Goal: Information Seeking & Learning: Learn about a topic

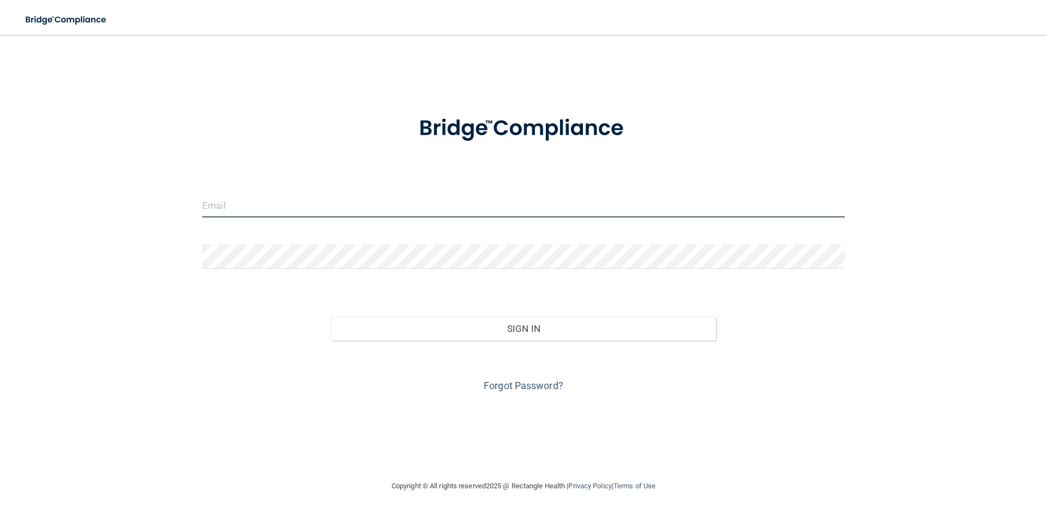
click at [323, 200] on input "email" at bounding box center [523, 205] width 642 height 25
type input "[EMAIL_ADDRESS][DOMAIN_NAME]"
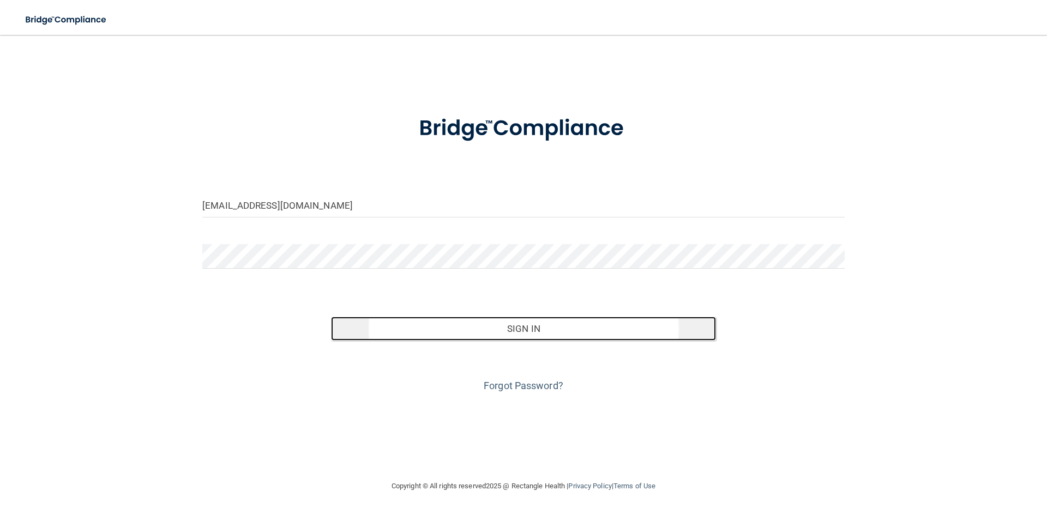
click at [380, 332] on button "Sign In" at bounding box center [524, 329] width 386 height 24
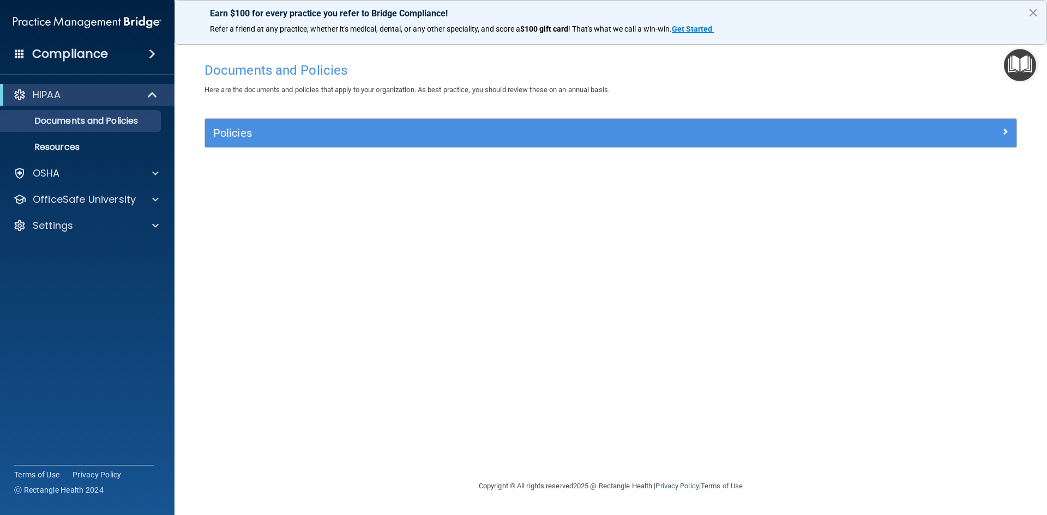
click at [1013, 67] on img "Open Resource Center" at bounding box center [1020, 65] width 32 height 32
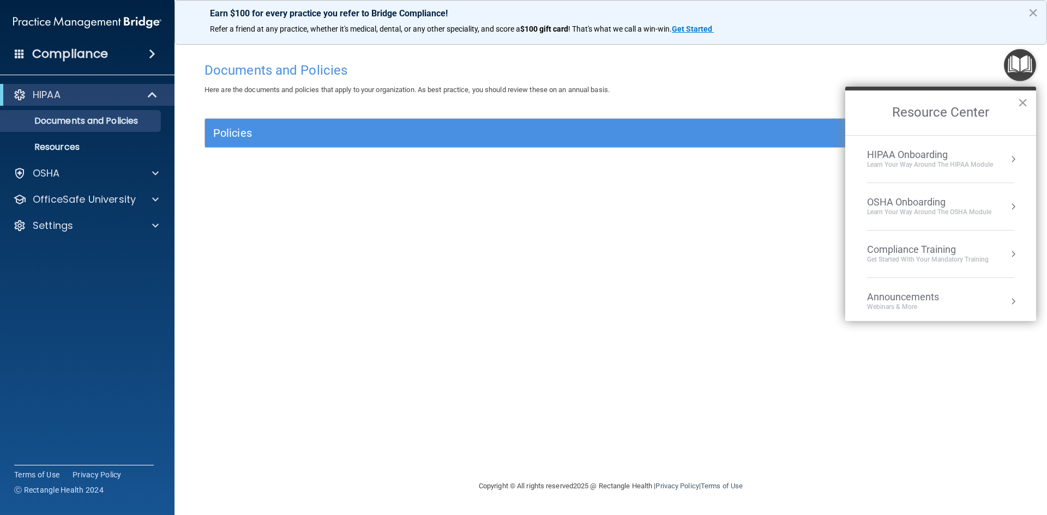
click at [924, 295] on div "Announcements" at bounding box center [914, 297] width 94 height 12
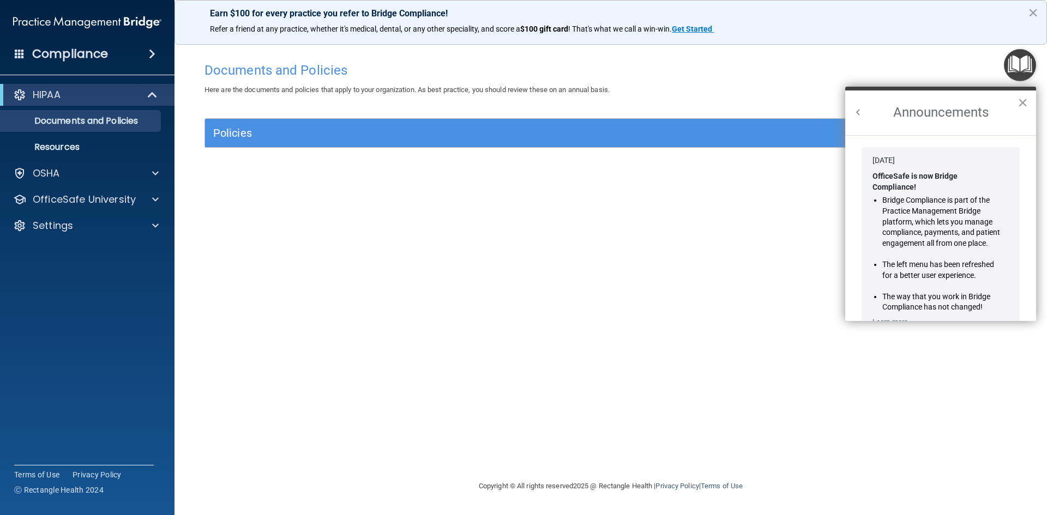
click at [862, 112] on button "Back to Resource Center Home" at bounding box center [858, 112] width 11 height 11
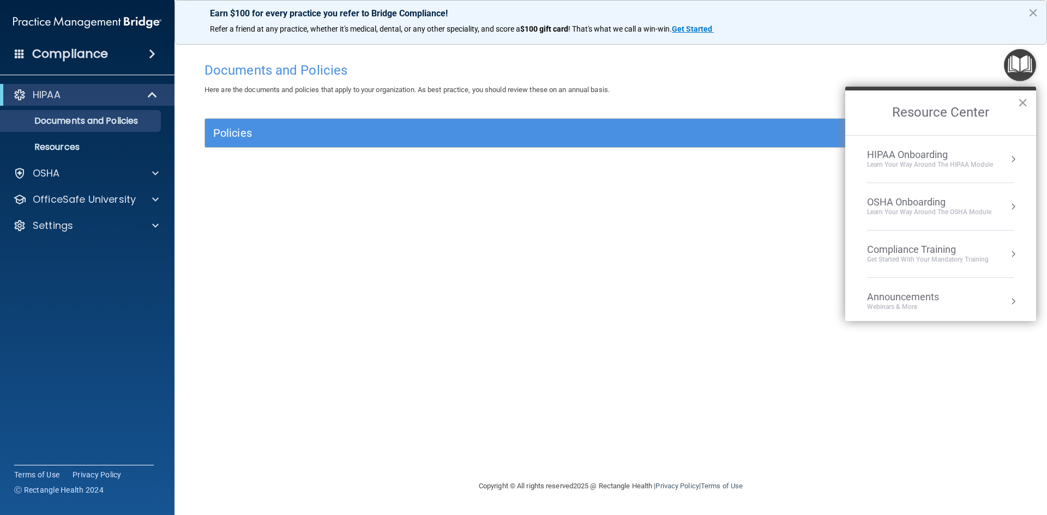
click at [889, 68] on h4 "Documents and Policies" at bounding box center [610, 70] width 813 height 14
click at [1011, 63] on img "Open Resource Center" at bounding box center [1020, 65] width 32 height 32
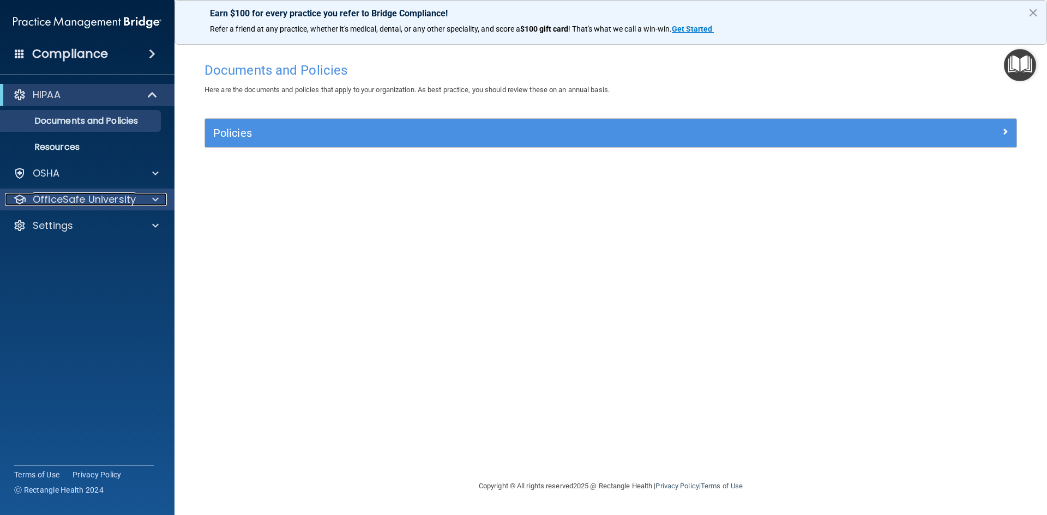
click at [149, 201] on div at bounding box center [153, 199] width 27 height 13
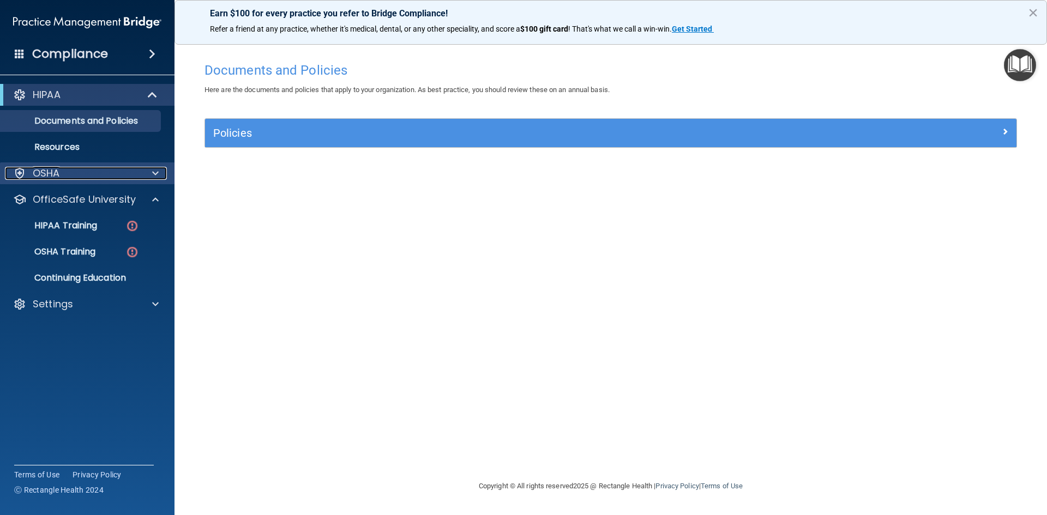
click at [150, 170] on div at bounding box center [153, 173] width 27 height 13
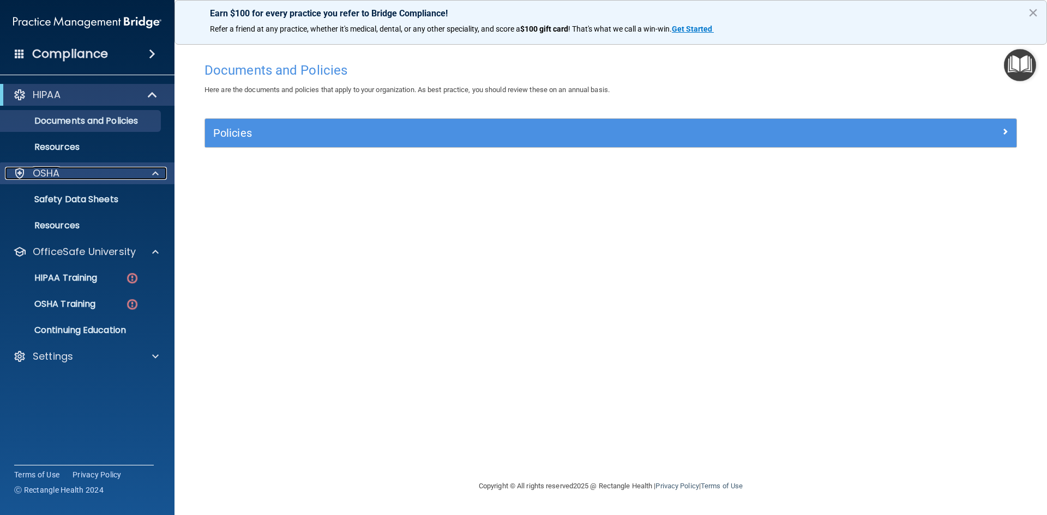
click at [150, 170] on div at bounding box center [153, 173] width 27 height 13
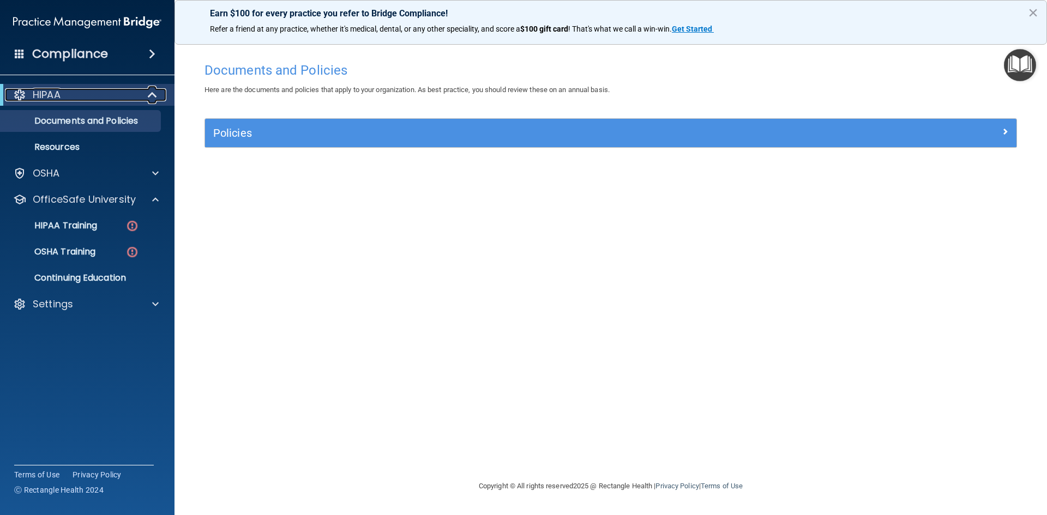
click at [156, 94] on span at bounding box center [153, 94] width 9 height 13
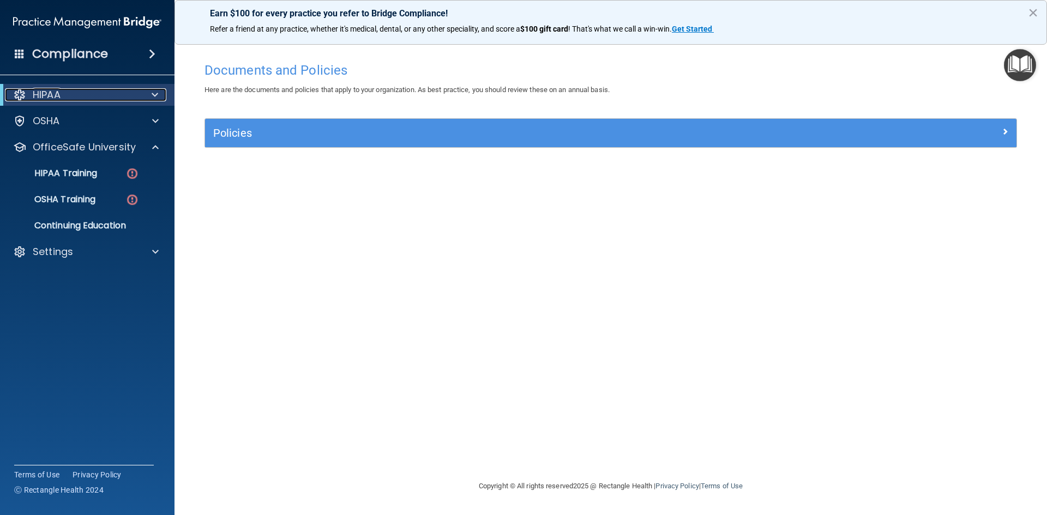
click at [156, 94] on span at bounding box center [155, 94] width 7 height 13
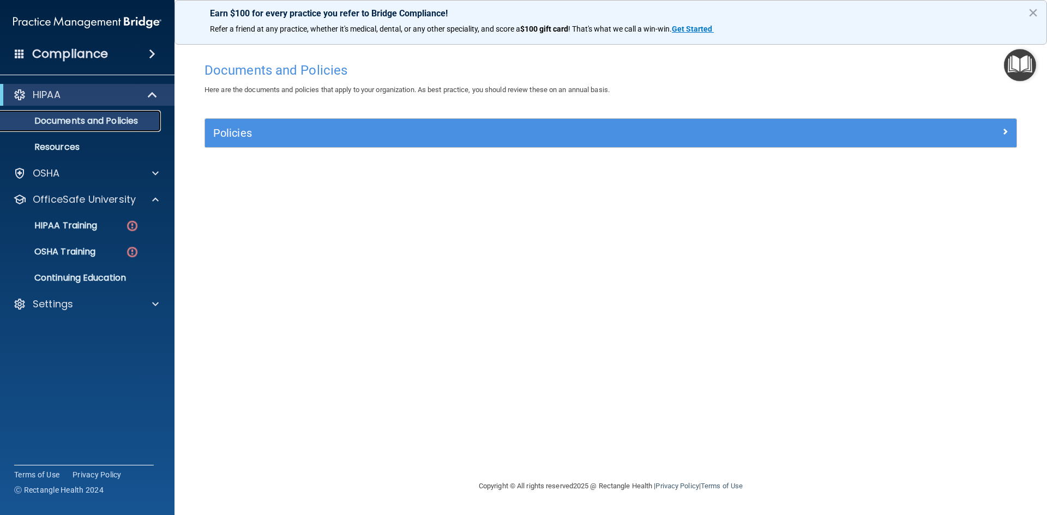
click at [129, 116] on p "Documents and Policies" at bounding box center [81, 121] width 149 height 11
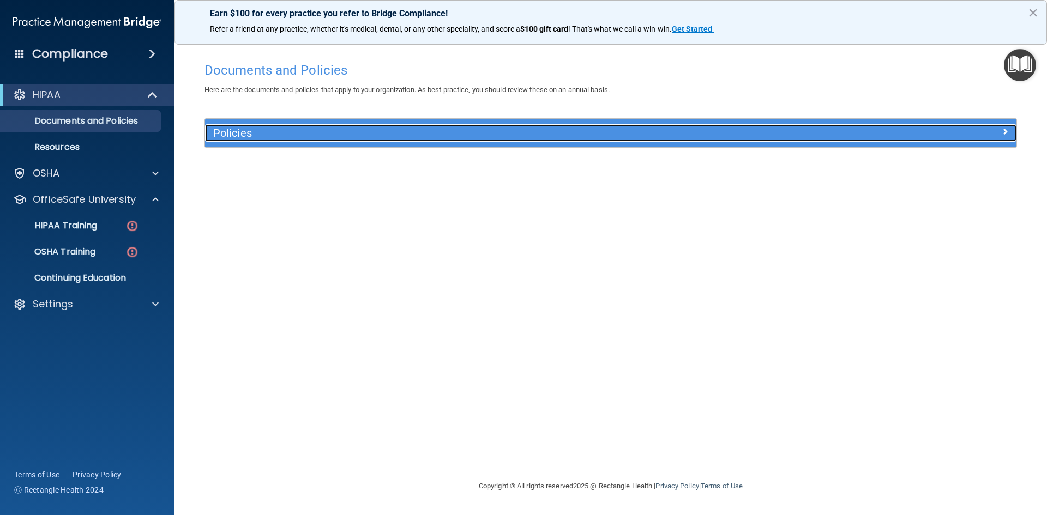
click at [225, 133] on h5 "Policies" at bounding box center [509, 133] width 592 height 12
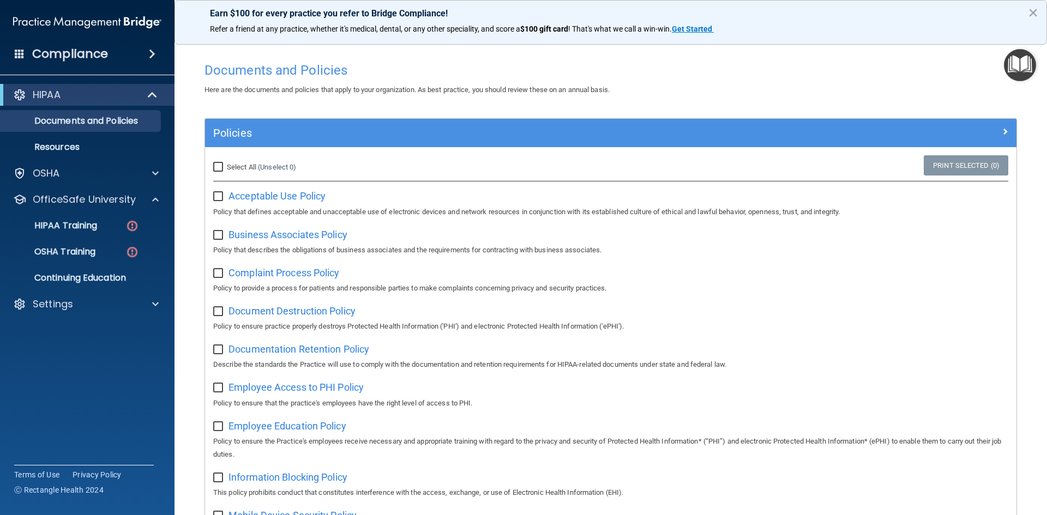
click at [217, 165] on input "Select All (Unselect 0) Unselect All" at bounding box center [219, 167] width 13 height 9
checkbox input "true"
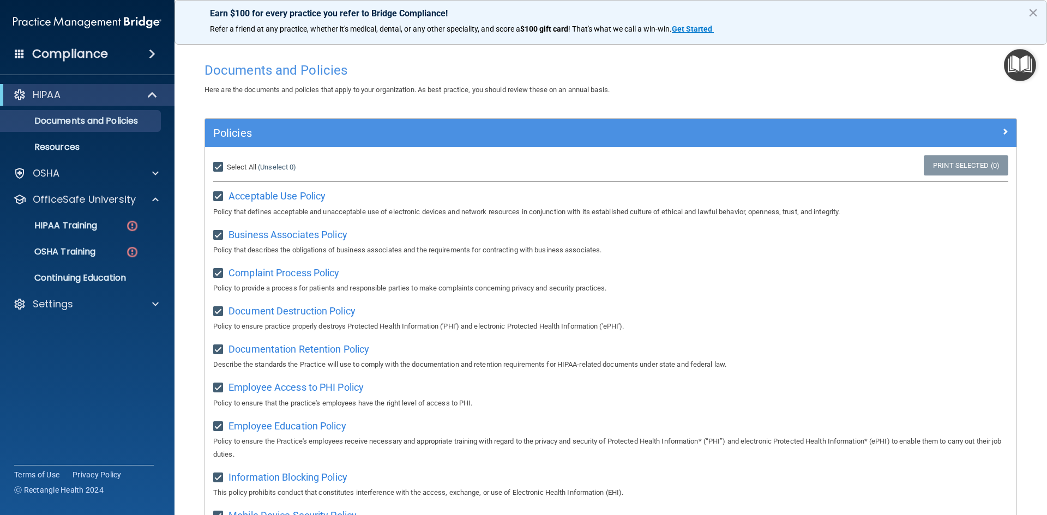
checkbox input "true"
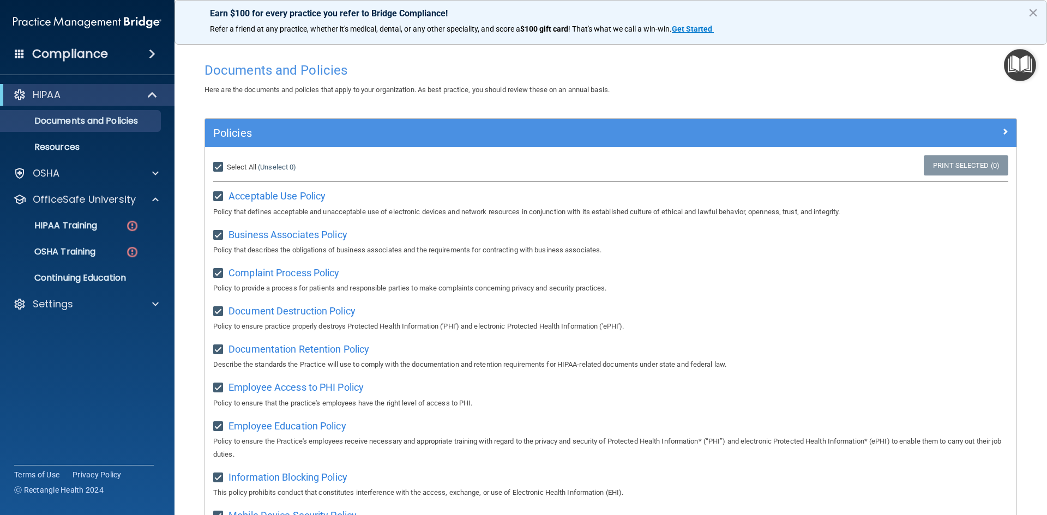
checkbox input "true"
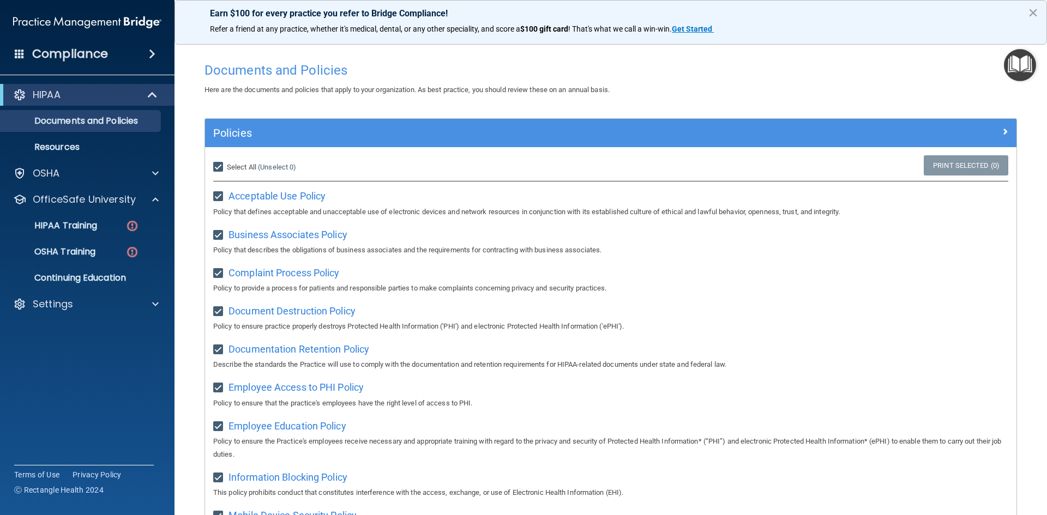
checkbox input "true"
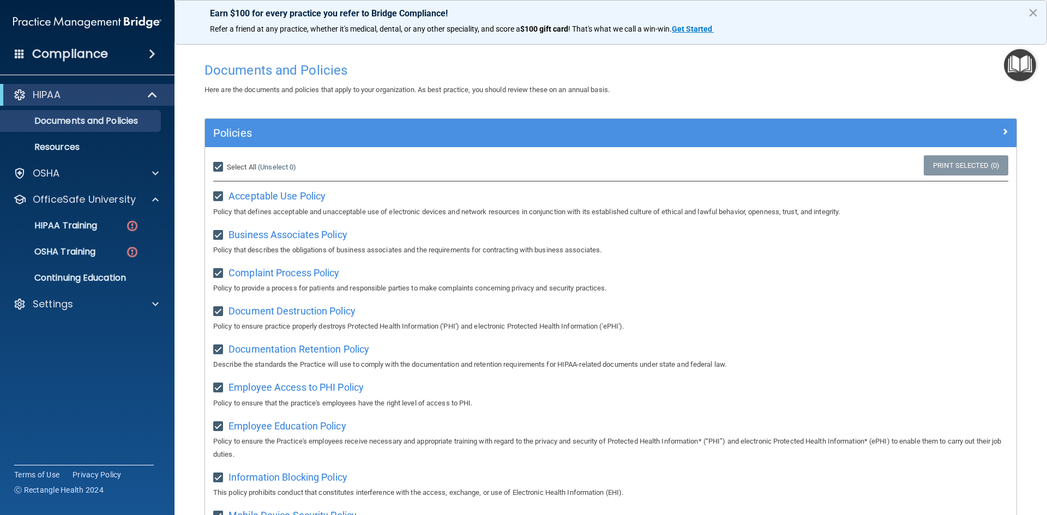
checkbox input "true"
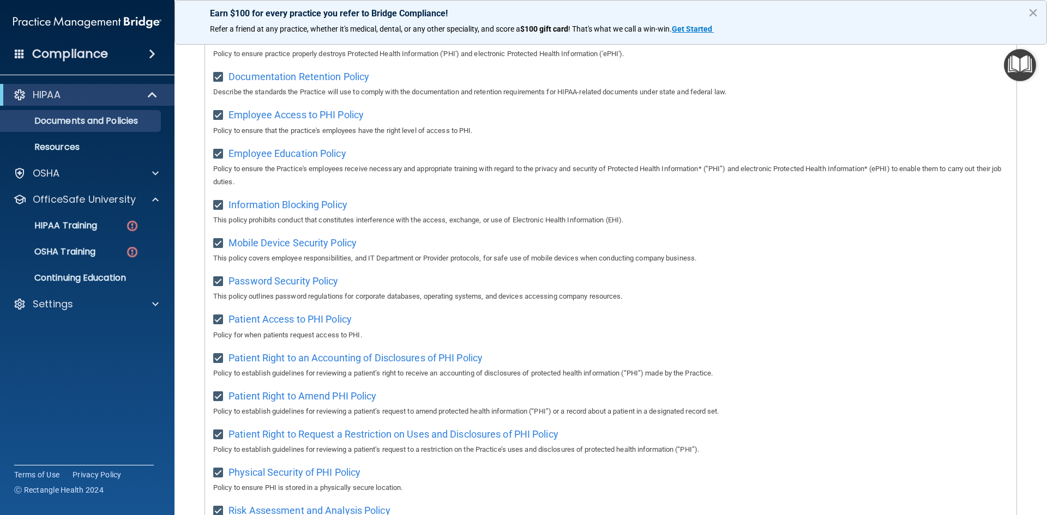
scroll to position [579, 0]
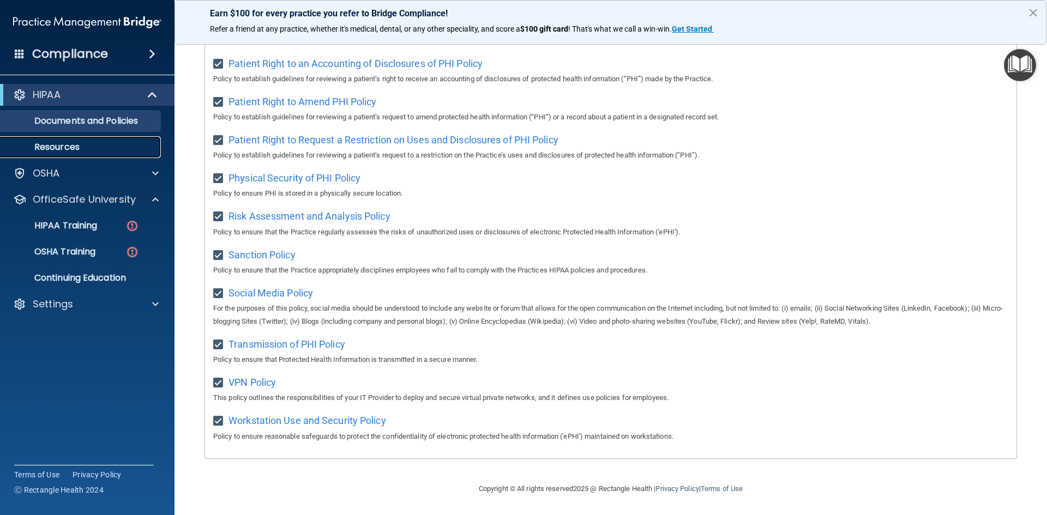
click at [86, 152] on p "Resources" at bounding box center [81, 147] width 149 height 11
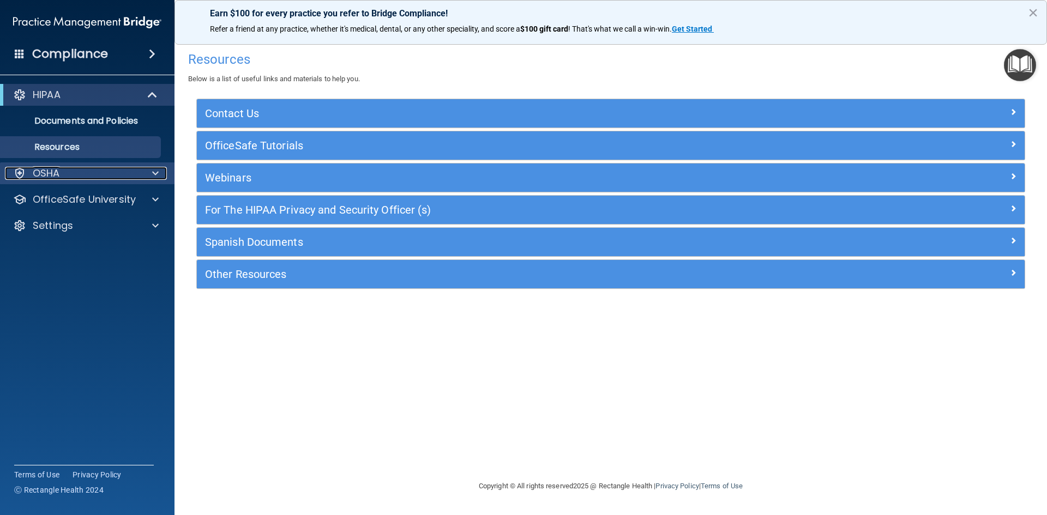
click at [41, 173] on p "OSHA" at bounding box center [46, 173] width 27 height 13
click at [146, 177] on div at bounding box center [153, 173] width 27 height 13
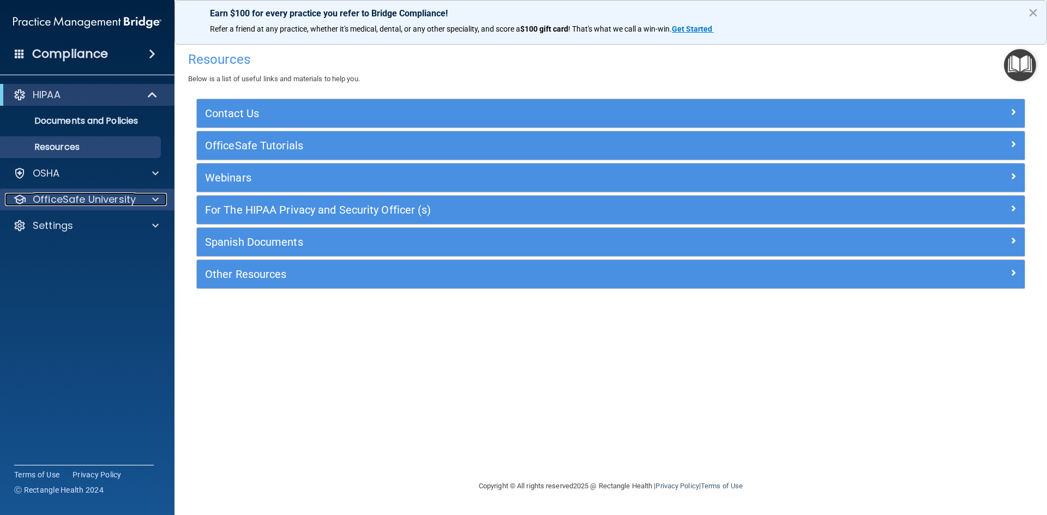
click at [143, 202] on div at bounding box center [153, 199] width 27 height 13
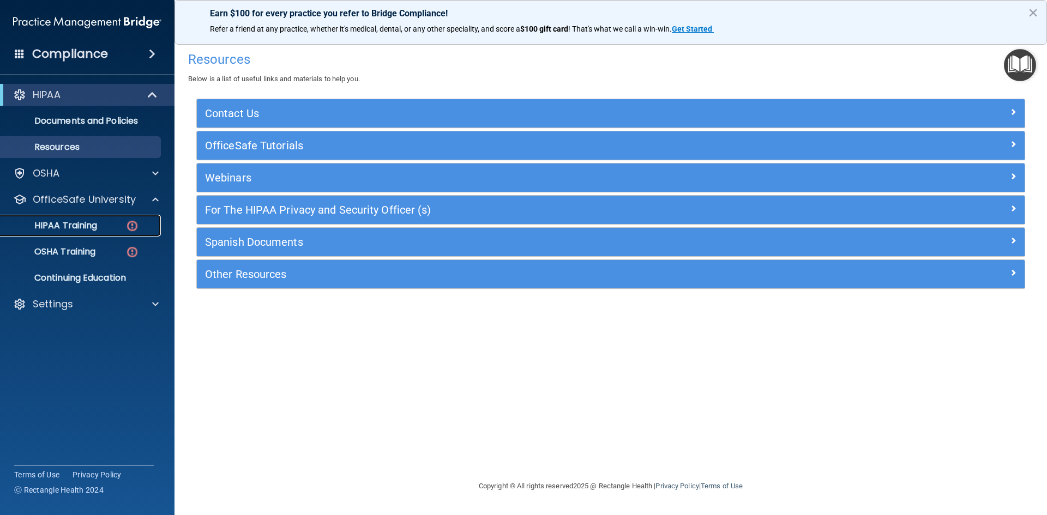
click at [89, 232] on link "HIPAA Training" at bounding box center [75, 226] width 172 height 22
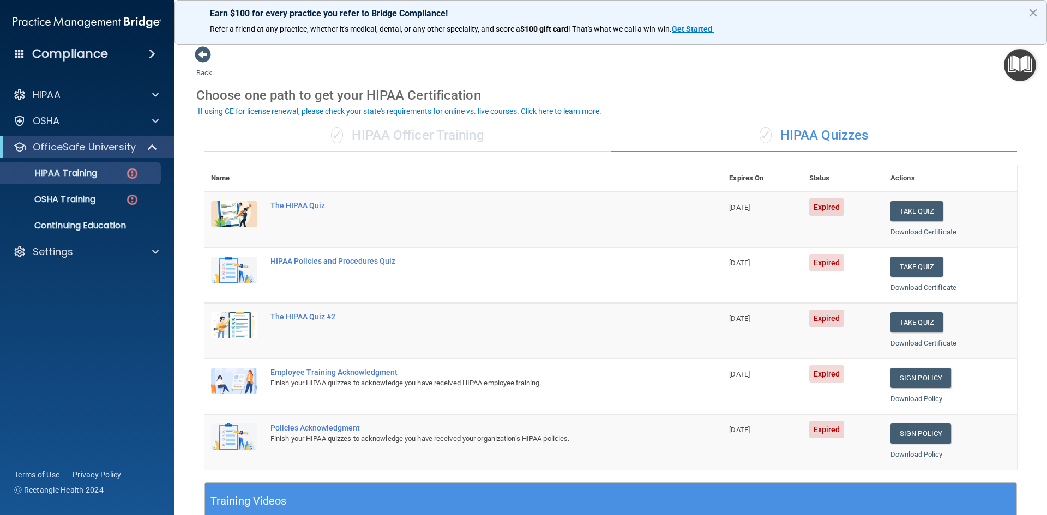
click at [480, 128] on div "✓ HIPAA Officer Training" at bounding box center [407, 135] width 406 height 33
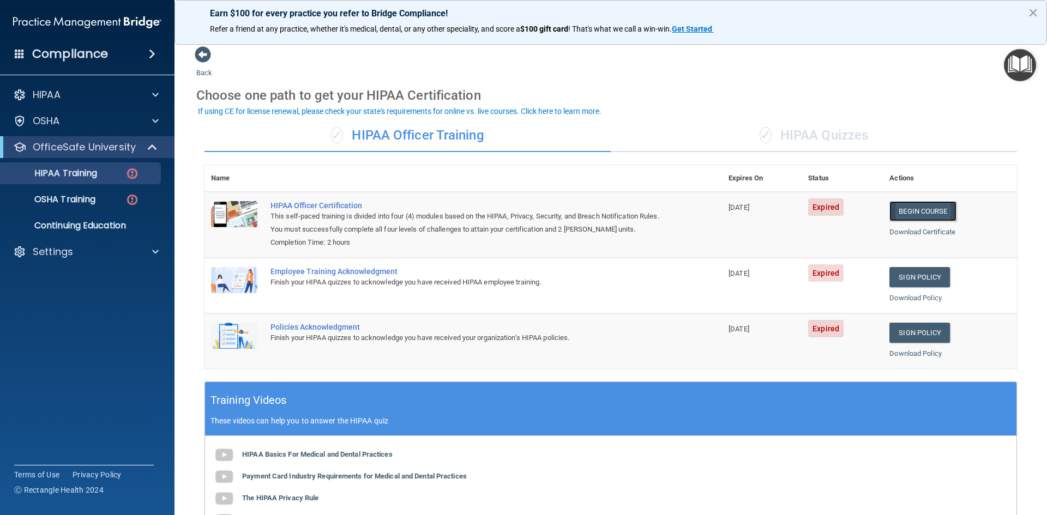
click at [903, 214] on link "Begin Course" at bounding box center [922, 211] width 67 height 20
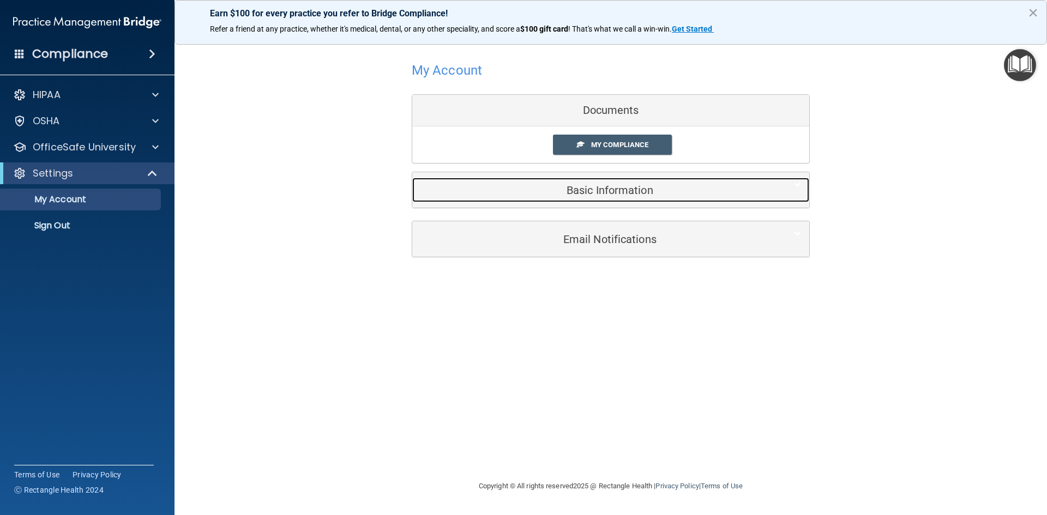
click at [598, 195] on h5 "Basic Information" at bounding box center [593, 190] width 347 height 12
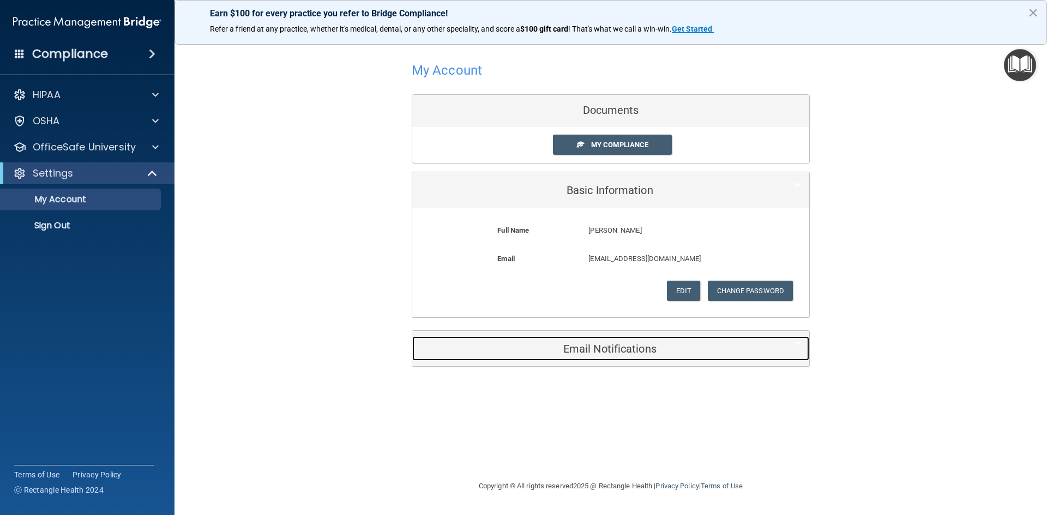
click at [623, 350] on h5 "Email Notifications" at bounding box center [593, 349] width 347 height 12
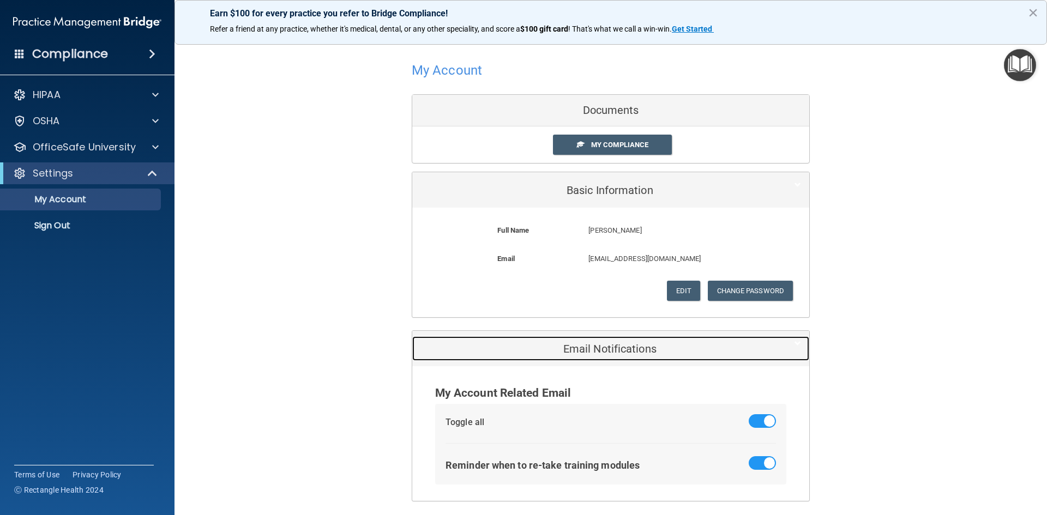
click at [623, 350] on h5 "Email Notifications" at bounding box center [593, 349] width 347 height 12
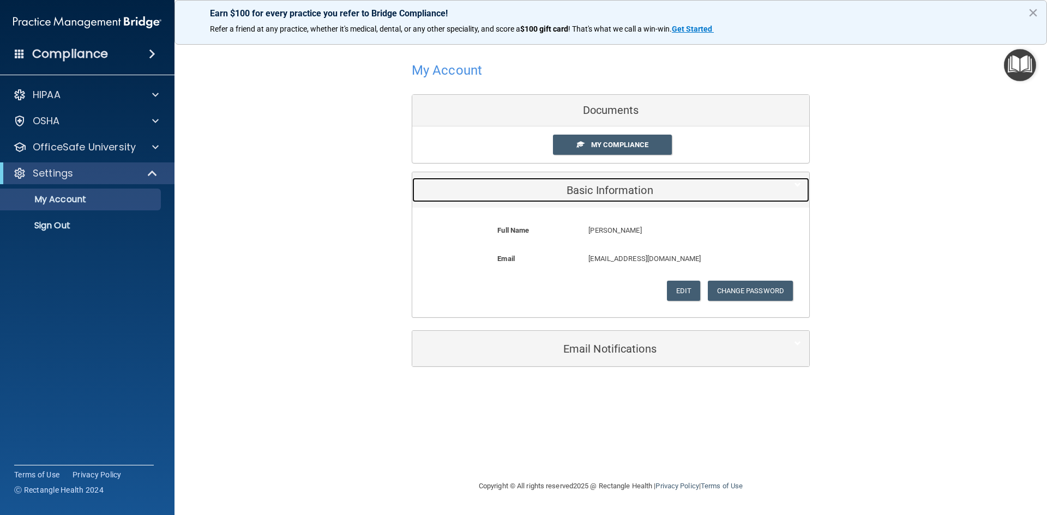
click at [611, 192] on h5 "Basic Information" at bounding box center [593, 190] width 347 height 12
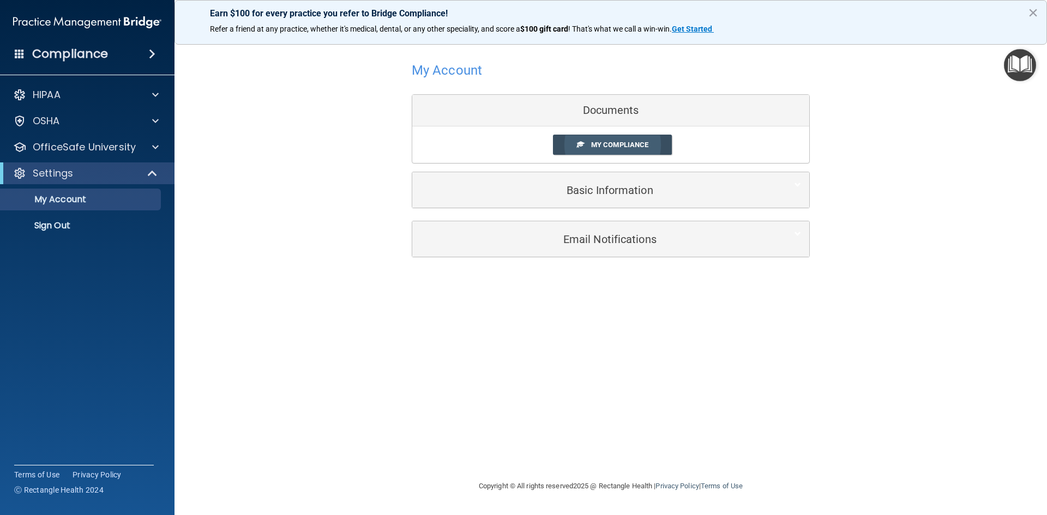
click at [561, 148] on link "My Compliance" at bounding box center [612, 145] width 119 height 20
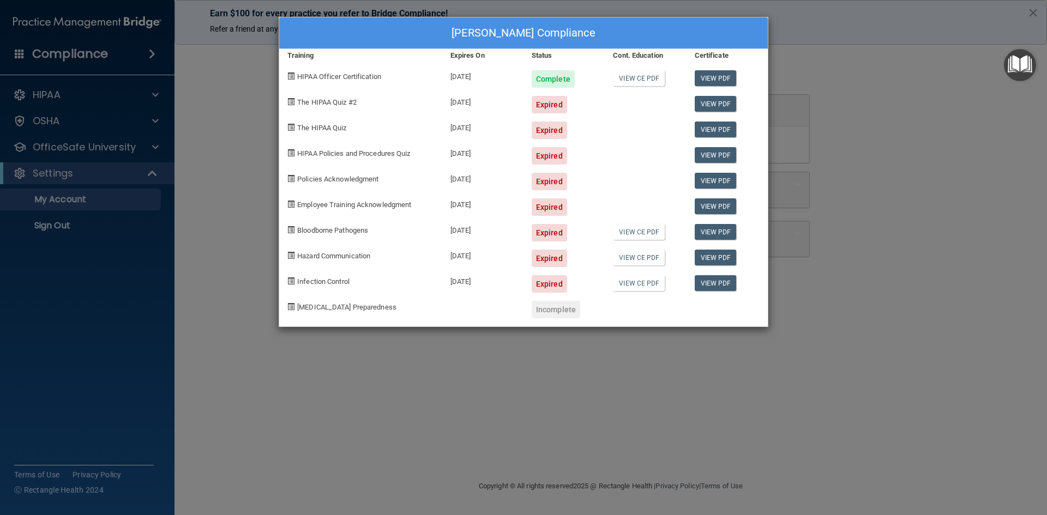
click at [837, 100] on div "Kimberly Herrera's Compliance Training Expires On Status Cont. Education Certif…" at bounding box center [523, 257] width 1047 height 515
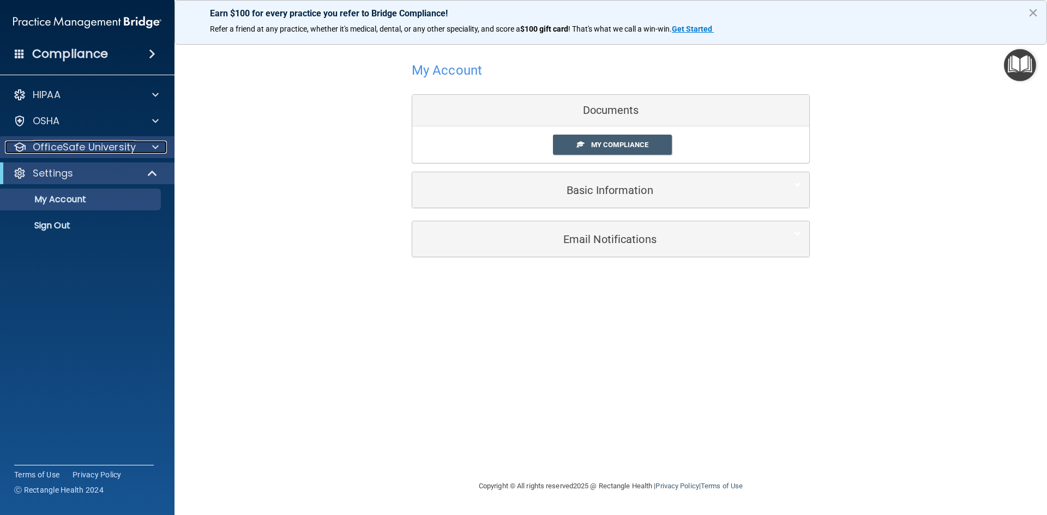
click at [148, 148] on div at bounding box center [153, 147] width 27 height 13
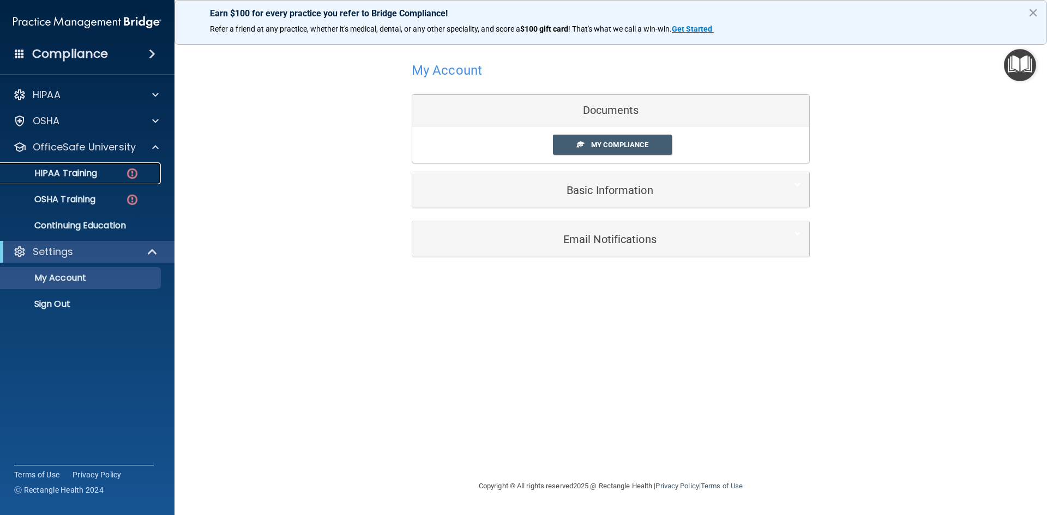
click at [101, 177] on div "HIPAA Training" at bounding box center [81, 173] width 149 height 11
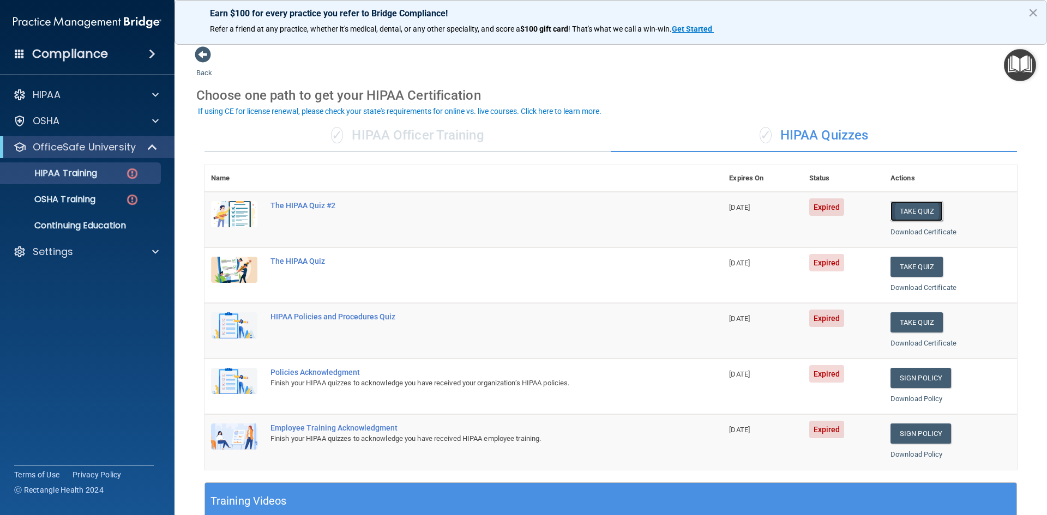
click at [904, 217] on button "Take Quiz" at bounding box center [917, 211] width 52 height 20
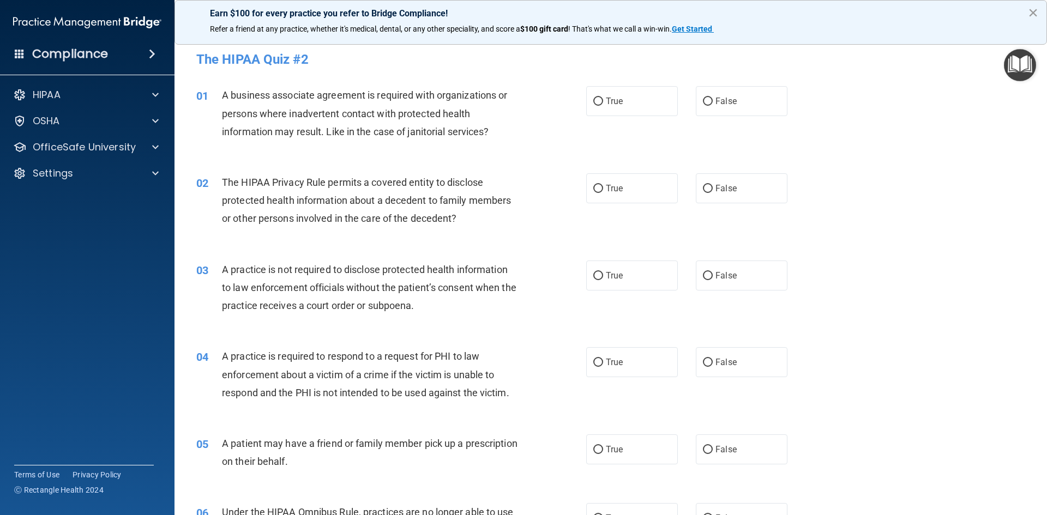
click at [1032, 13] on button "×" at bounding box center [1033, 12] width 10 height 17
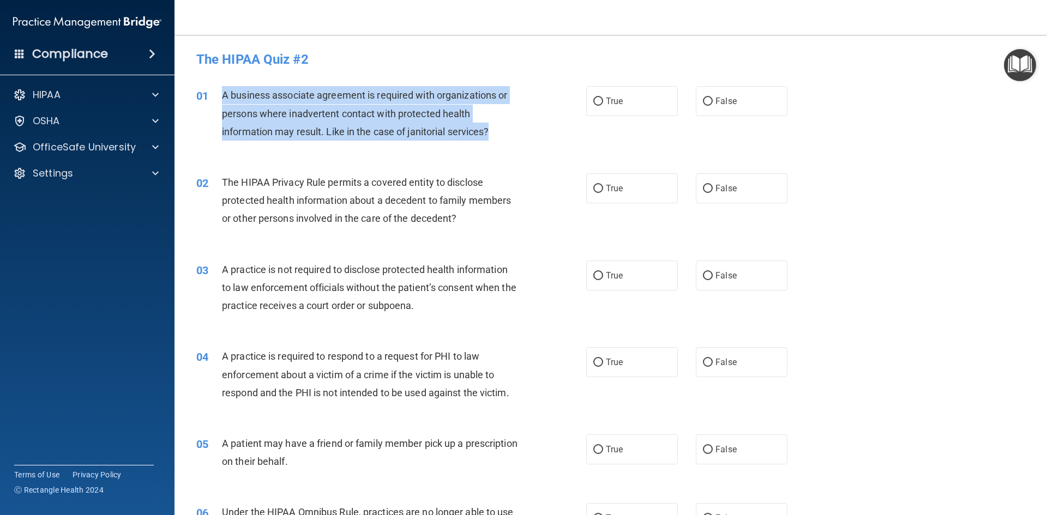
drag, startPoint x: 220, startPoint y: 93, endPoint x: 493, endPoint y: 132, distance: 275.5
click at [493, 132] on div "01 A business associate agreement is required with organizations or persons whe…" at bounding box center [391, 116] width 423 height 60
copy div "A business associate agreement is required with organizations or persons where …"
click at [513, 128] on div "A business associate agreement is required with organizations or persons where …" at bounding box center [374, 113] width 305 height 55
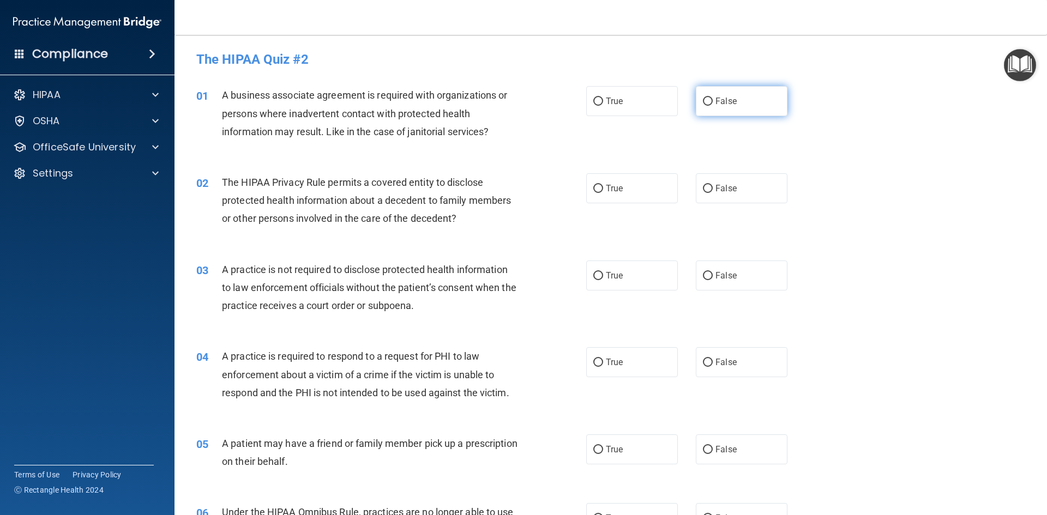
click at [712, 107] on label "False" at bounding box center [742, 101] width 92 height 30
click at [712, 106] on input "False" at bounding box center [708, 102] width 10 height 8
radio input "true"
click at [600, 193] on label "True" at bounding box center [632, 188] width 92 height 30
click at [600, 193] on input "True" at bounding box center [598, 189] width 10 height 8
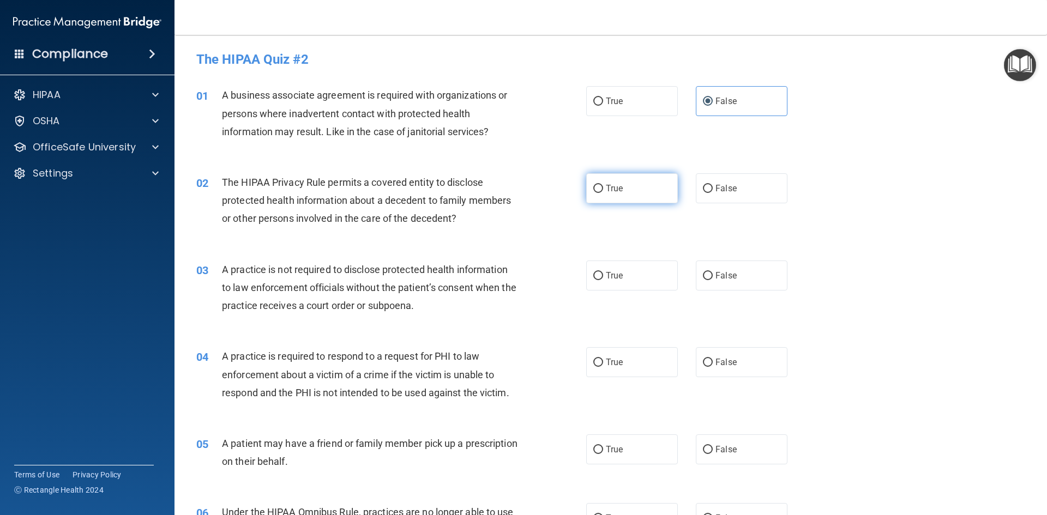
radio input "true"
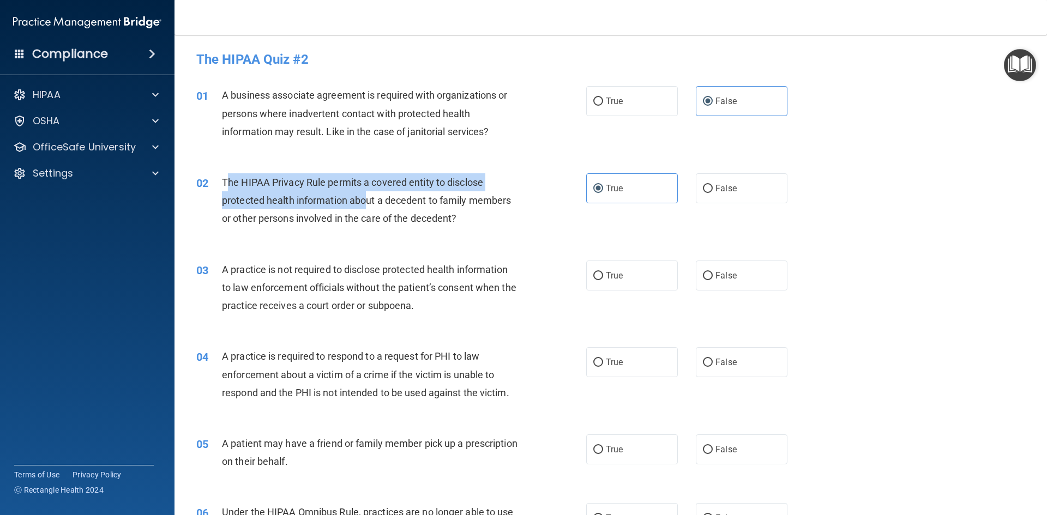
drag, startPoint x: 226, startPoint y: 180, endPoint x: 363, endPoint y: 208, distance: 140.3
click at [363, 208] on div "The HIPAA Privacy Rule permits a covered entity to disclose protected health in…" at bounding box center [374, 200] width 305 height 55
click at [257, 186] on span "The HIPAA Privacy Rule permits a covered entity to disclose protected health in…" at bounding box center [366, 200] width 289 height 47
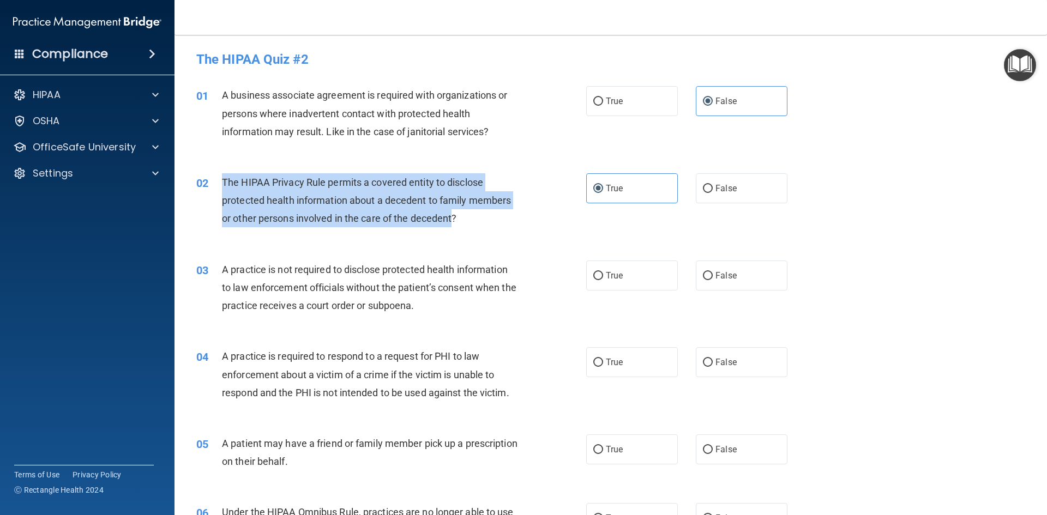
drag, startPoint x: 223, startPoint y: 178, endPoint x: 452, endPoint y: 224, distance: 233.6
click at [453, 225] on div "The HIPAA Privacy Rule permits a covered entity to disclose protected health in…" at bounding box center [374, 200] width 305 height 55
copy span "The HIPAA Privacy Rule permits a covered entity to disclose protected health in…"
click at [510, 198] on span "The HIPAA Privacy Rule permits a covered entity to disclose protected health in…" at bounding box center [366, 200] width 289 height 47
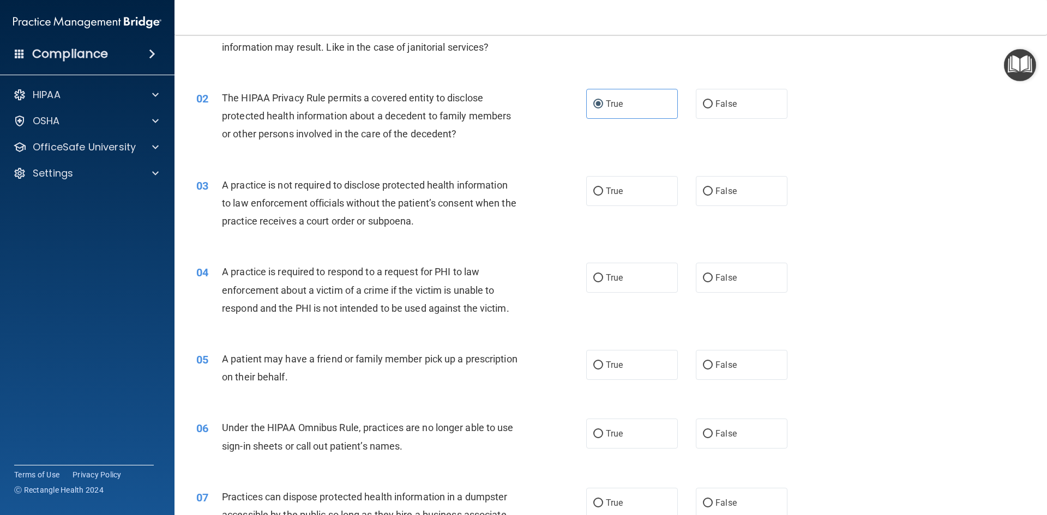
scroll to position [109, 0]
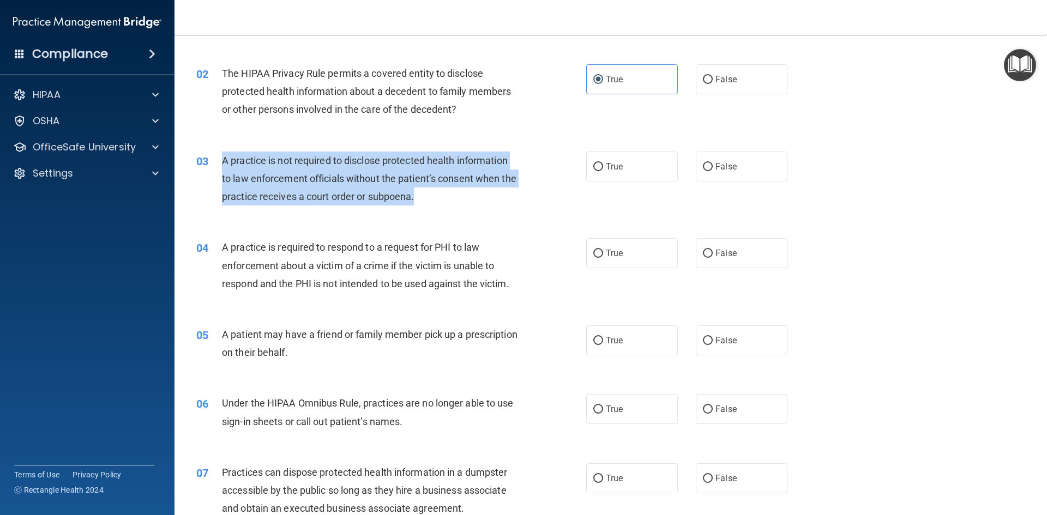
drag, startPoint x: 222, startPoint y: 160, endPoint x: 432, endPoint y: 199, distance: 213.6
click at [432, 199] on span "A practice is not required to disclose protected health information to law enfo…" at bounding box center [369, 178] width 294 height 47
copy span "A practice is not required to disclose protected health information to law enfo…"
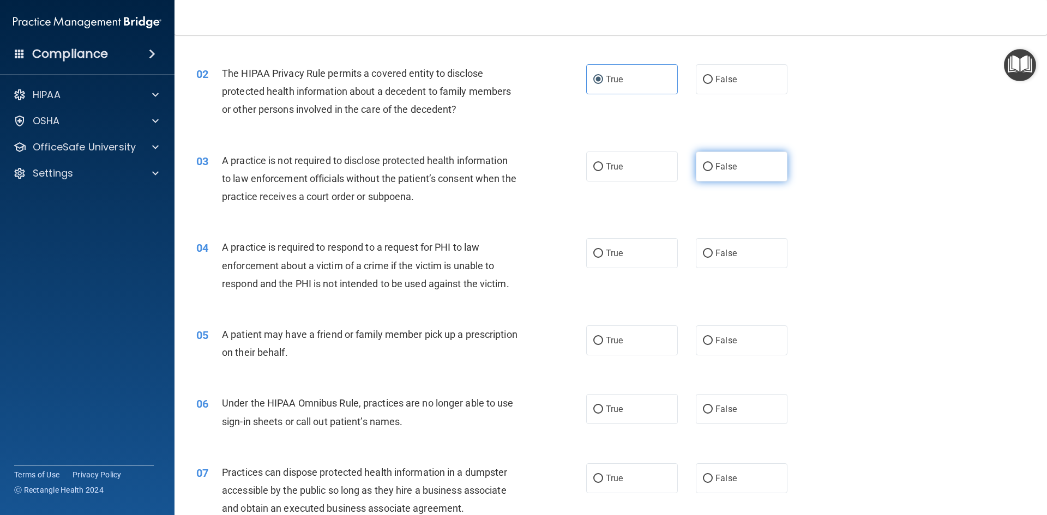
click at [719, 170] on span "False" at bounding box center [725, 166] width 21 height 10
click at [713, 170] on input "False" at bounding box center [708, 167] width 10 height 8
radio input "true"
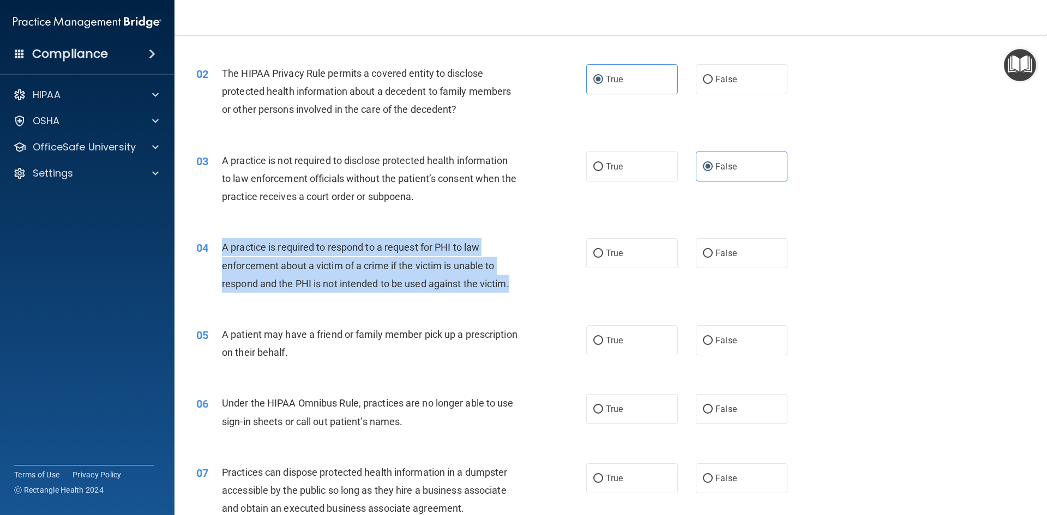
drag, startPoint x: 222, startPoint y: 244, endPoint x: 515, endPoint y: 286, distance: 296.4
click at [515, 286] on div "A practice is required to respond to a request for PHI to law enforcement about…" at bounding box center [374, 265] width 305 height 55
copy span "A practice is required to respond to a request for PHI to law enforcement about…"
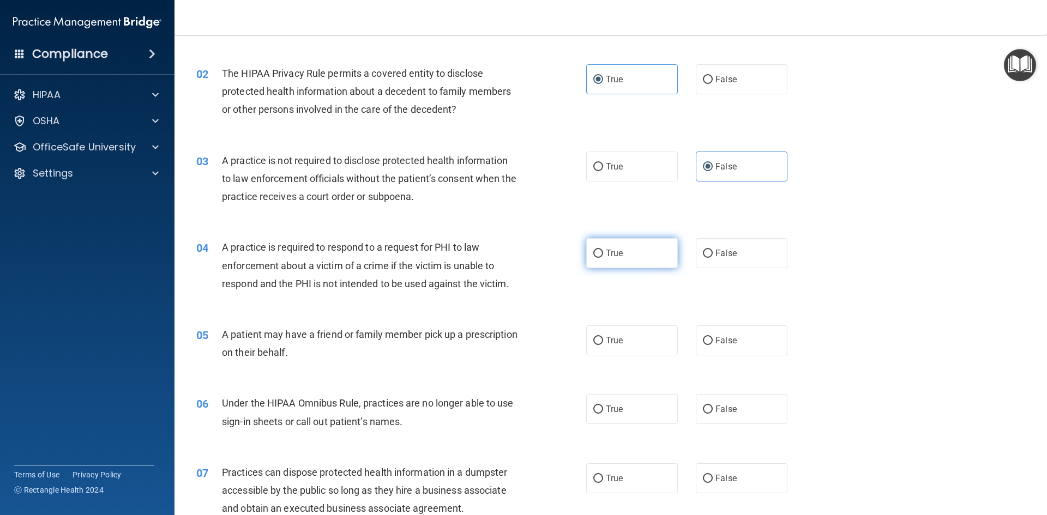
click at [621, 260] on label "True" at bounding box center [632, 253] width 92 height 30
click at [603, 258] on input "True" at bounding box center [598, 254] width 10 height 8
radio input "true"
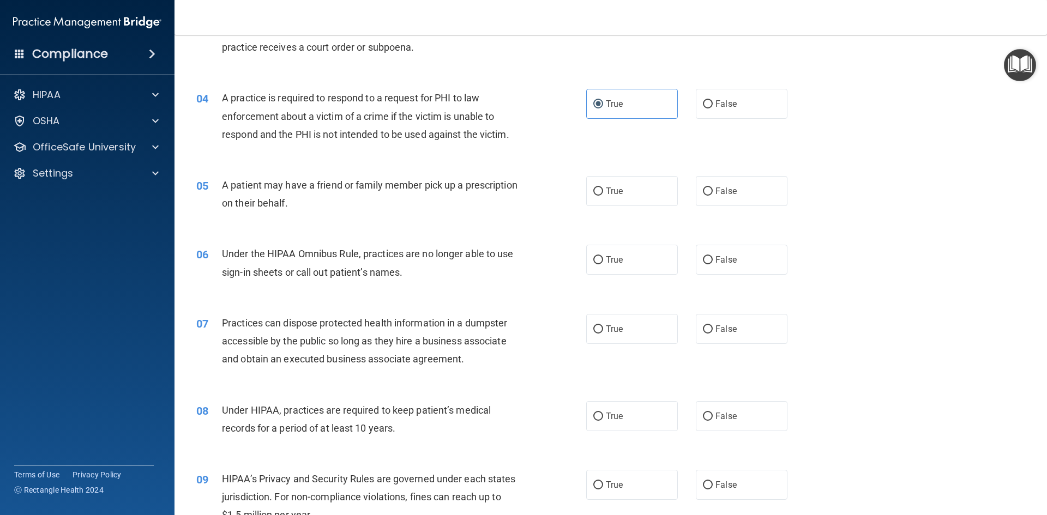
scroll to position [273, 0]
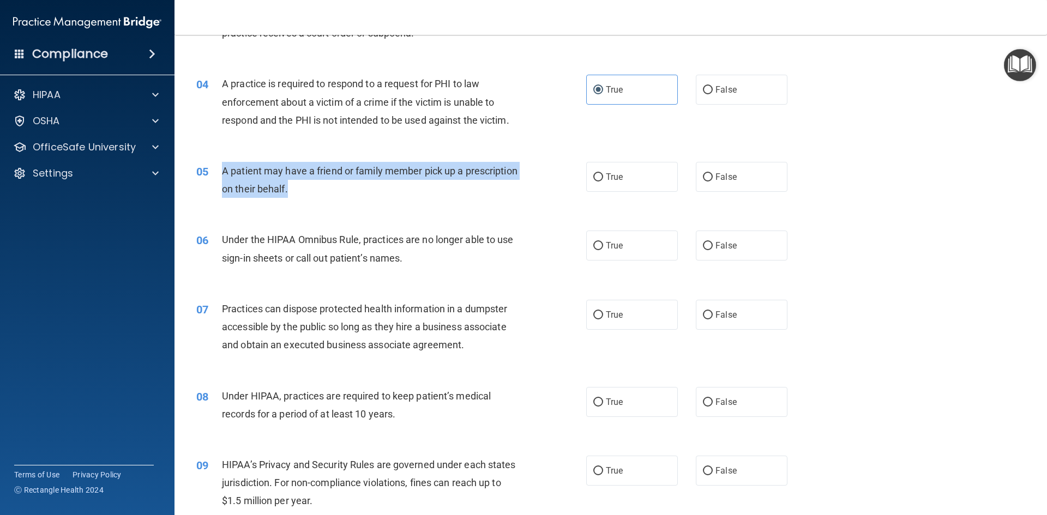
drag, startPoint x: 224, startPoint y: 171, endPoint x: 345, endPoint y: 190, distance: 122.1
click at [345, 190] on div "A patient may have a friend or family member pick up a prescription on their be…" at bounding box center [374, 180] width 305 height 36
copy span "A patient may have a friend or family member pick up a prescription on their be…"
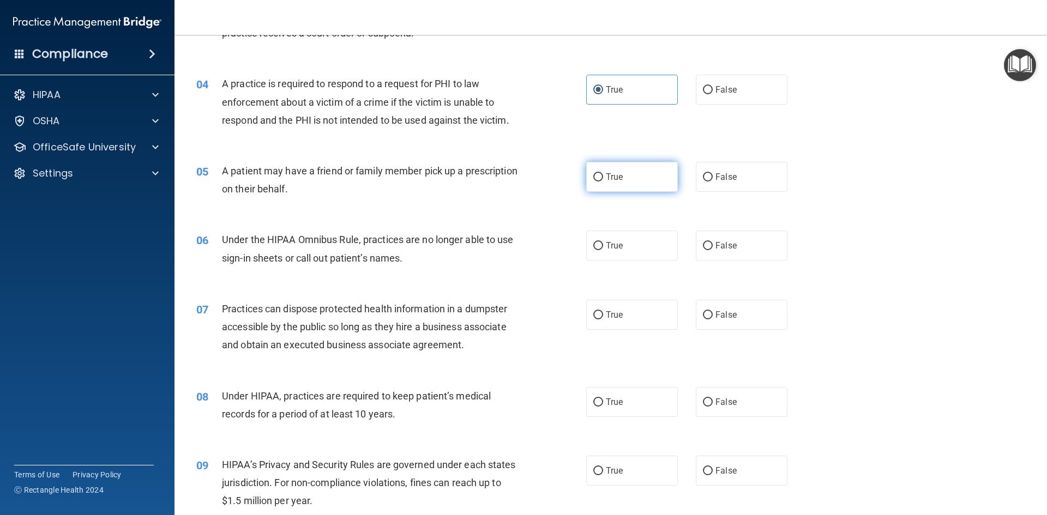
click at [636, 181] on label "True" at bounding box center [632, 177] width 92 height 30
click at [603, 181] on input "True" at bounding box center [598, 177] width 10 height 8
radio input "true"
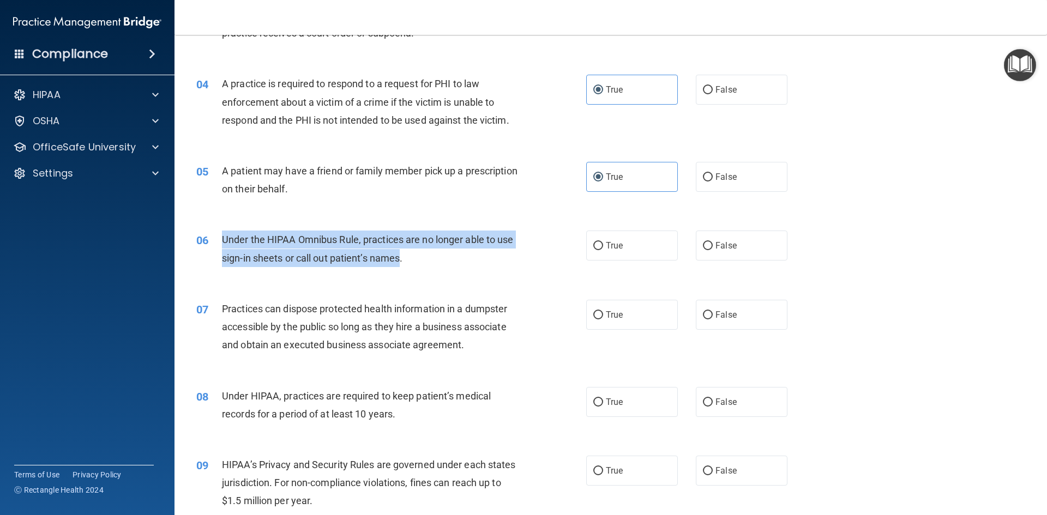
drag, startPoint x: 222, startPoint y: 239, endPoint x: 402, endPoint y: 257, distance: 181.5
click at [402, 257] on span "Under the HIPAA Omnibus Rule, practices are no longer able to use sign-in sheet…" at bounding box center [368, 248] width 292 height 29
copy span "Under the HIPAA Omnibus Rule, practices are no longer able to use sign-in sheet…"
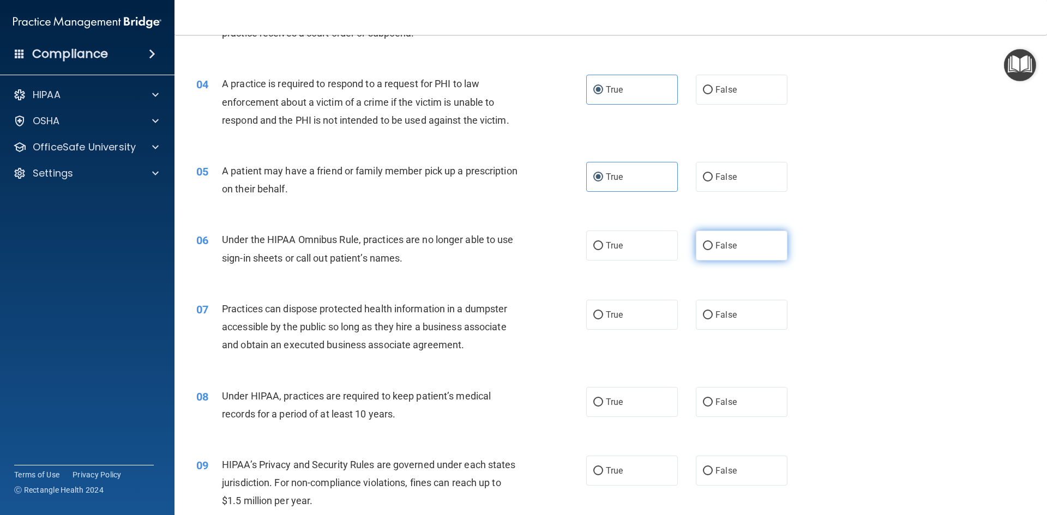
click at [721, 242] on span "False" at bounding box center [725, 245] width 21 height 10
click at [713, 242] on input "False" at bounding box center [708, 246] width 10 height 8
radio input "true"
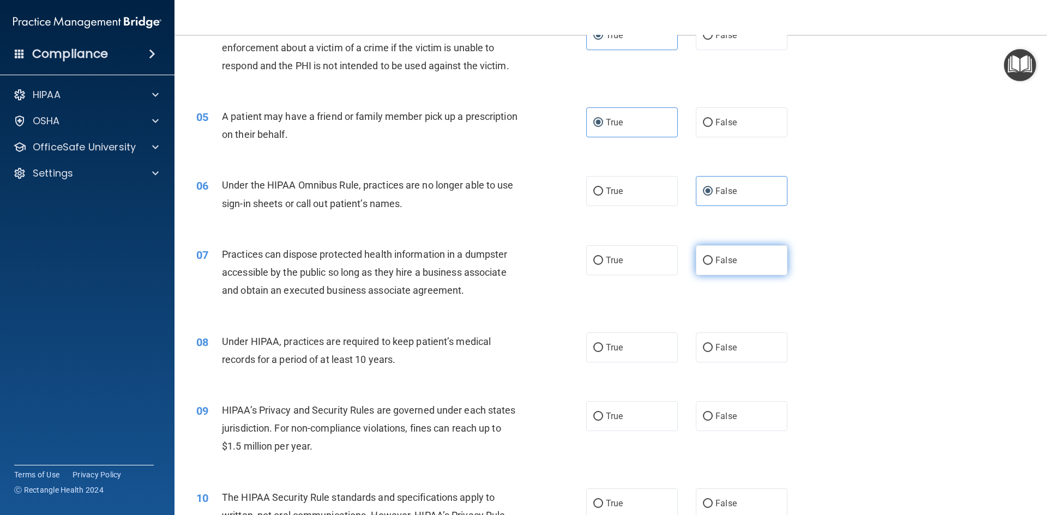
click at [698, 268] on label "False" at bounding box center [742, 260] width 92 height 30
click at [703, 265] on input "False" at bounding box center [708, 261] width 10 height 8
radio input "true"
click at [715, 358] on label "False" at bounding box center [742, 348] width 92 height 30
click at [713, 352] on input "False" at bounding box center [708, 348] width 10 height 8
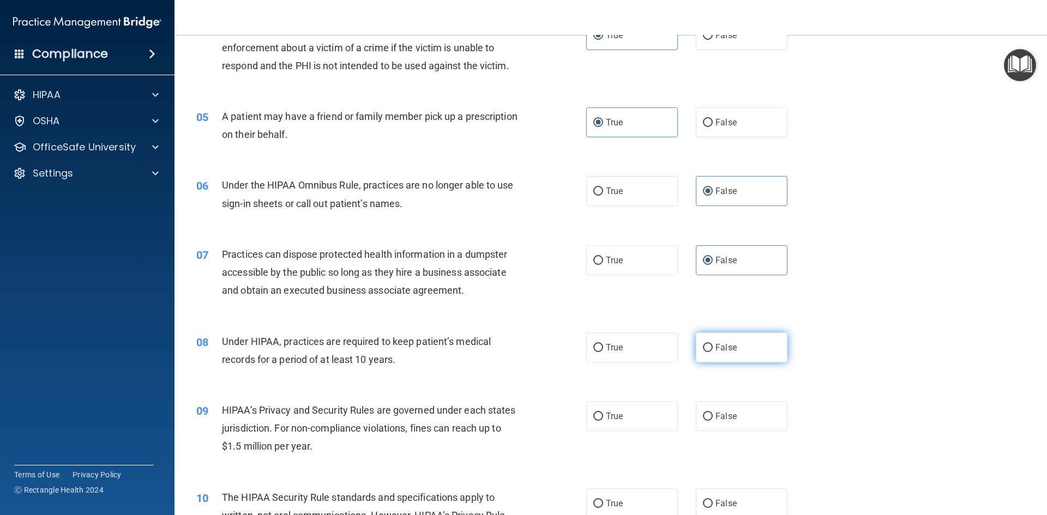
radio input "true"
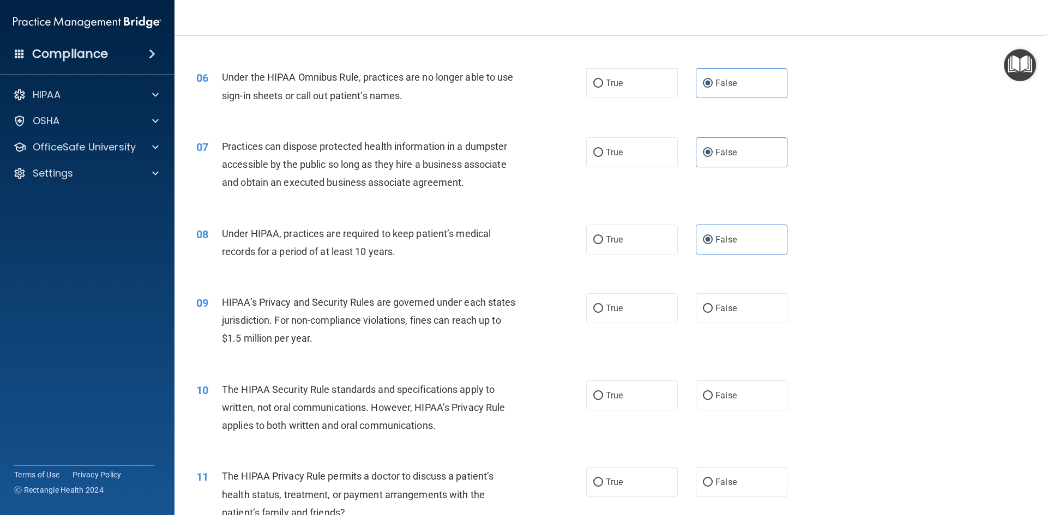
scroll to position [436, 0]
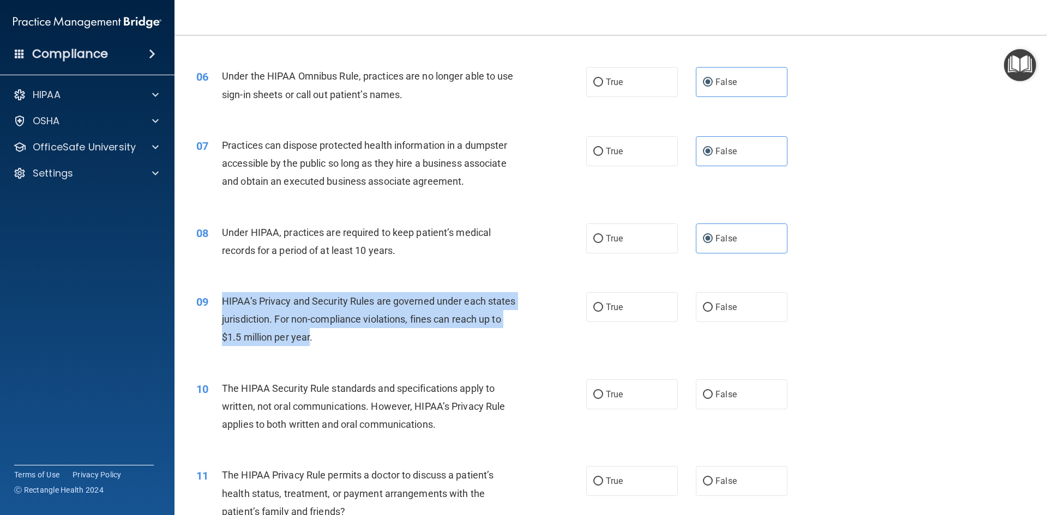
drag, startPoint x: 222, startPoint y: 299, endPoint x: 334, endPoint y: 338, distance: 118.8
click at [334, 338] on span "HIPAA’s Privacy and Security Rules are governed under each states jurisdiction.…" at bounding box center [369, 319] width 294 height 47
copy span "HIPAA’s Privacy and Security Rules are governed under each states jurisdiction.…"
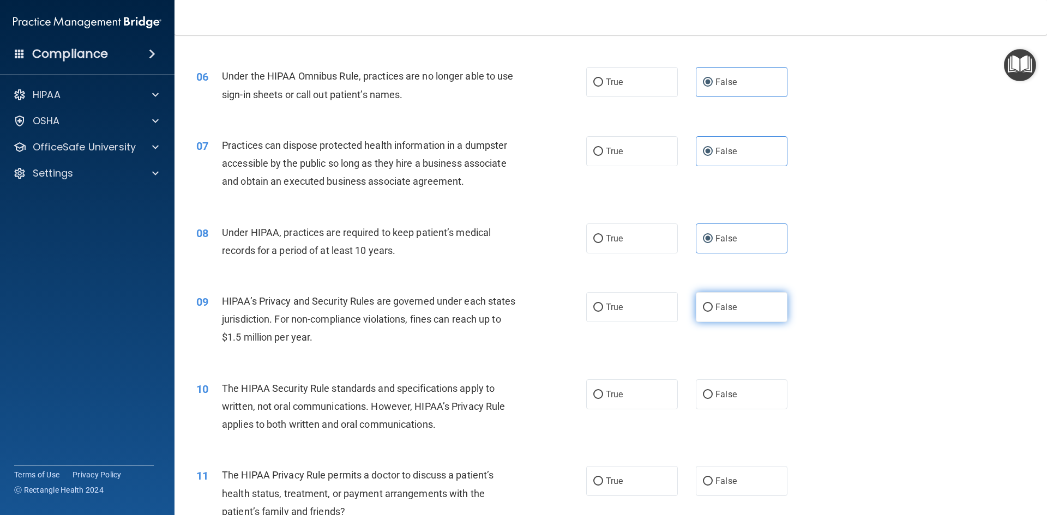
click at [717, 304] on span "False" at bounding box center [725, 307] width 21 height 10
click at [713, 304] on input "False" at bounding box center [708, 308] width 10 height 8
radio input "true"
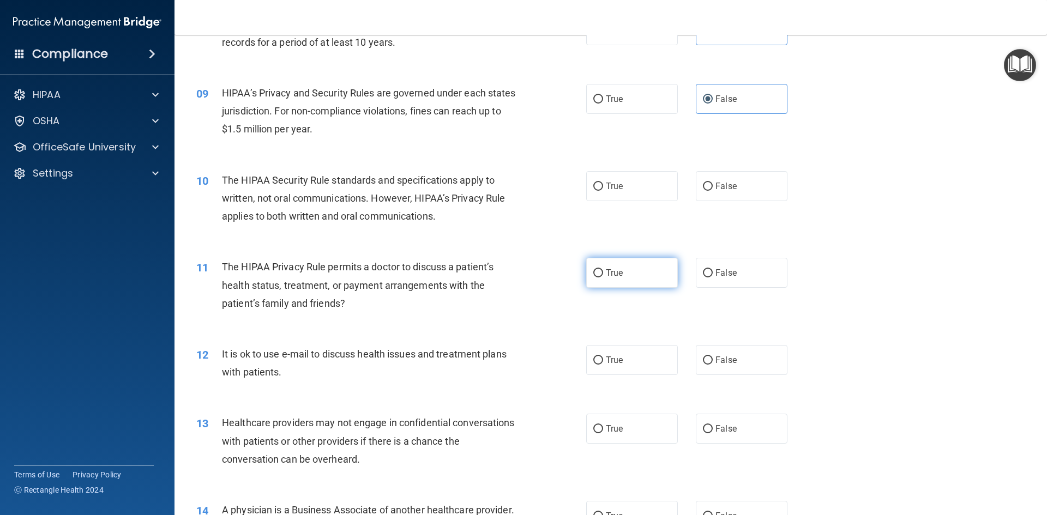
scroll to position [654, 0]
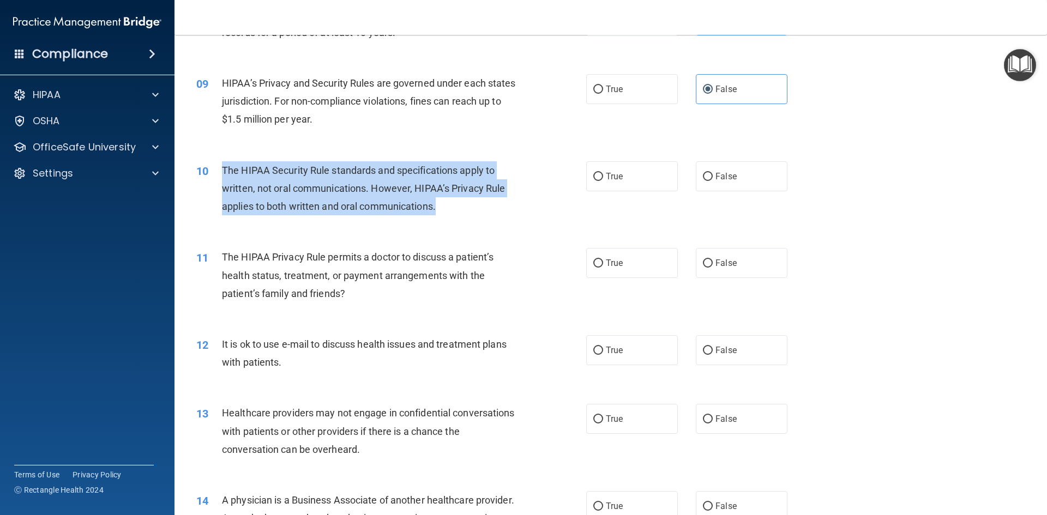
drag, startPoint x: 224, startPoint y: 171, endPoint x: 441, endPoint y: 201, distance: 219.6
click at [441, 201] on div "The HIPAA Security Rule standards and specifications apply to written, not oral…" at bounding box center [374, 188] width 305 height 55
copy span "The HIPAA Security Rule standards and specifications apply to written, not oral…"
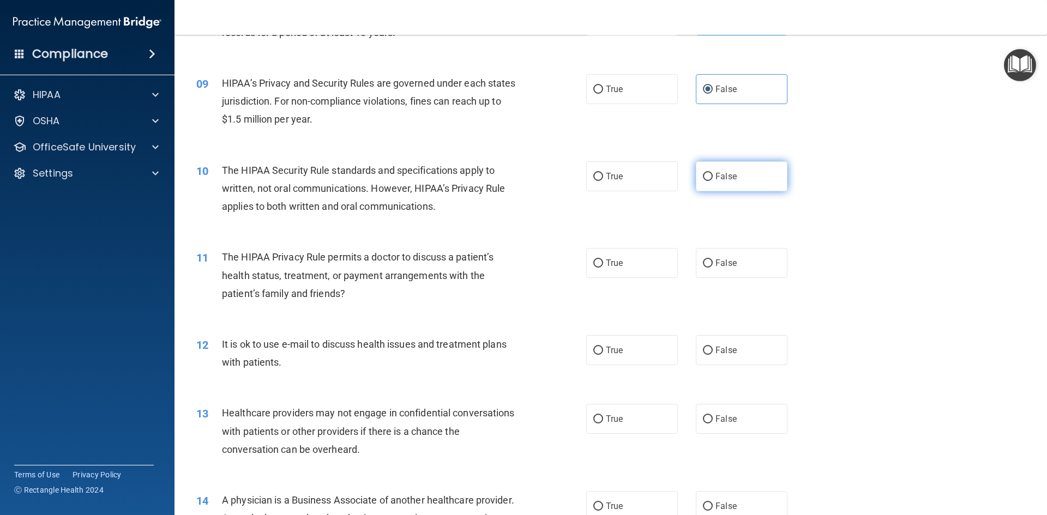
click at [709, 175] on label "False" at bounding box center [742, 176] width 92 height 30
click at [709, 175] on input "False" at bounding box center [708, 177] width 10 height 8
radio input "true"
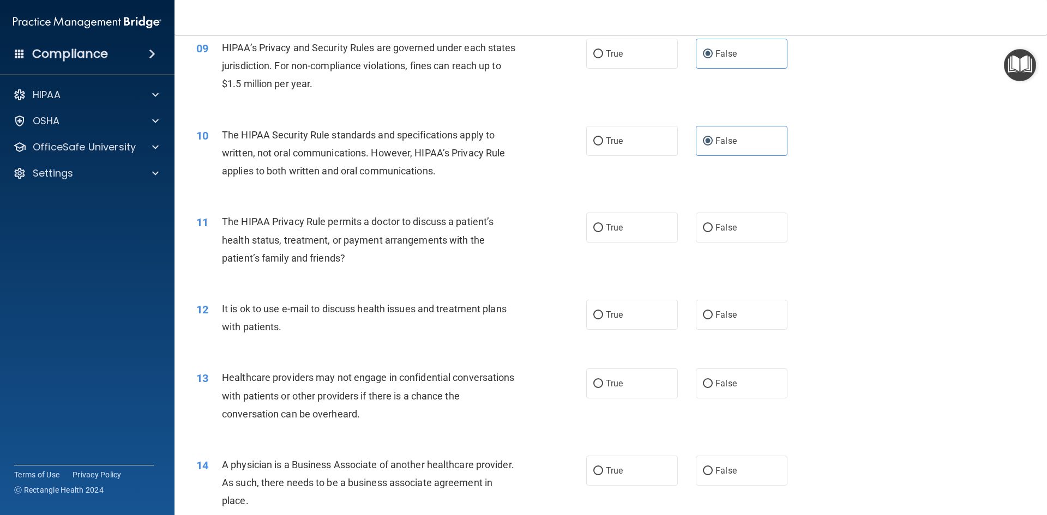
scroll to position [709, 0]
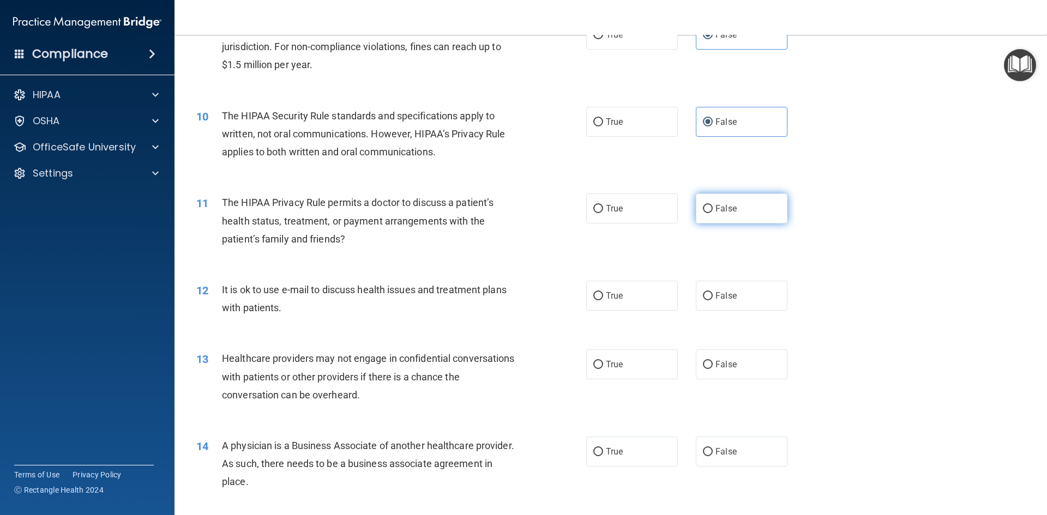
click at [713, 220] on label "False" at bounding box center [742, 209] width 92 height 30
click at [713, 213] on input "False" at bounding box center [708, 209] width 10 height 8
radio input "true"
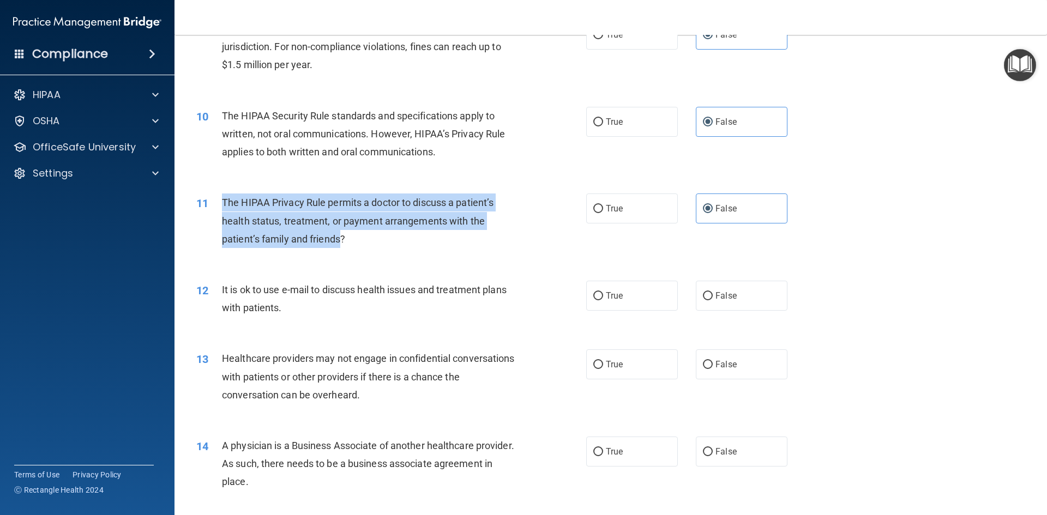
drag, startPoint x: 222, startPoint y: 200, endPoint x: 339, endPoint y: 238, distance: 122.8
click at [339, 238] on span "The HIPAA Privacy Rule permits a doctor to discuss a patient’s health status, t…" at bounding box center [358, 220] width 272 height 47
copy span "The HIPAA Privacy Rule permits a doctor to discuss a patient’s health status, t…"
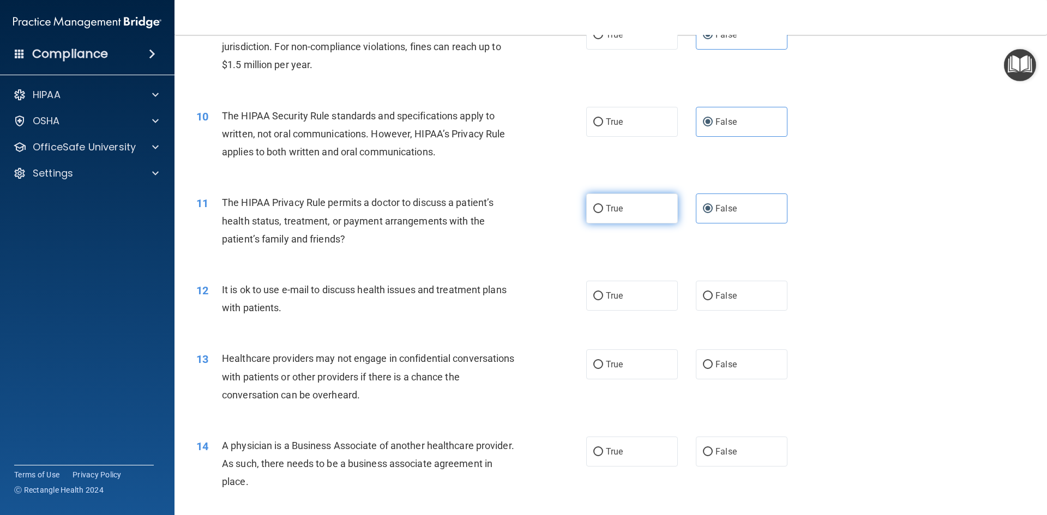
click at [639, 210] on label "True" at bounding box center [632, 209] width 92 height 30
click at [603, 210] on input "True" at bounding box center [598, 209] width 10 height 8
radio input "true"
radio input "false"
click at [635, 298] on label "True" at bounding box center [632, 296] width 92 height 30
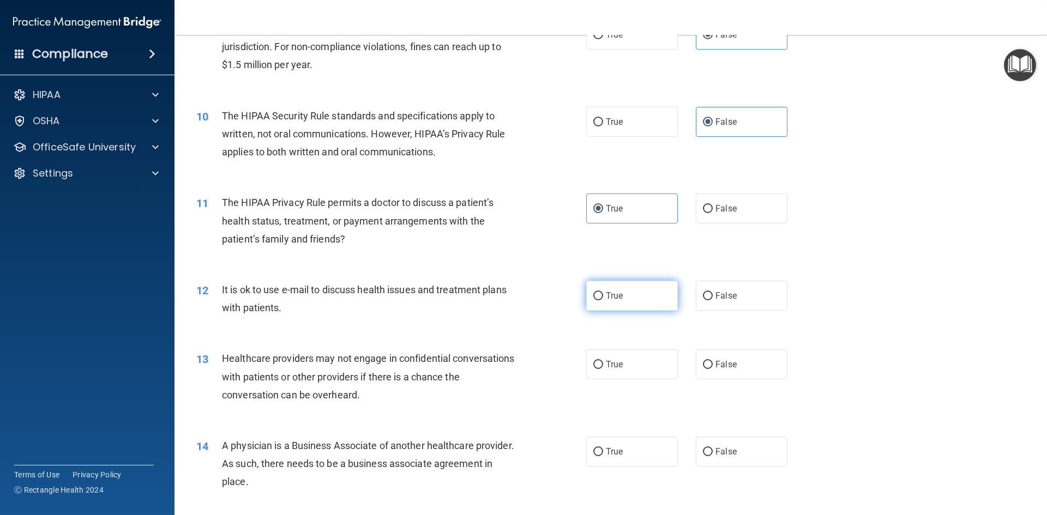
click at [603, 298] on input "True" at bounding box center [598, 296] width 10 height 8
radio input "true"
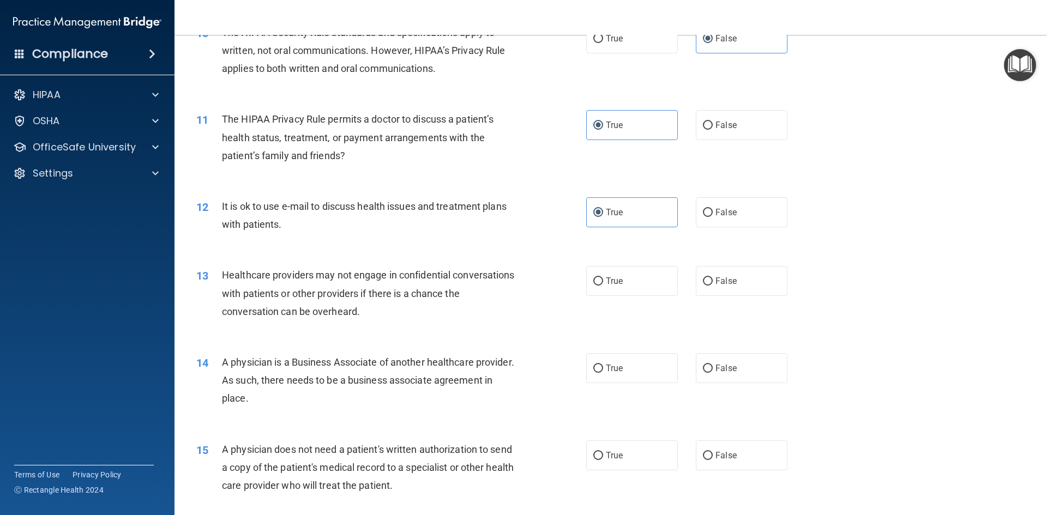
scroll to position [818, 0]
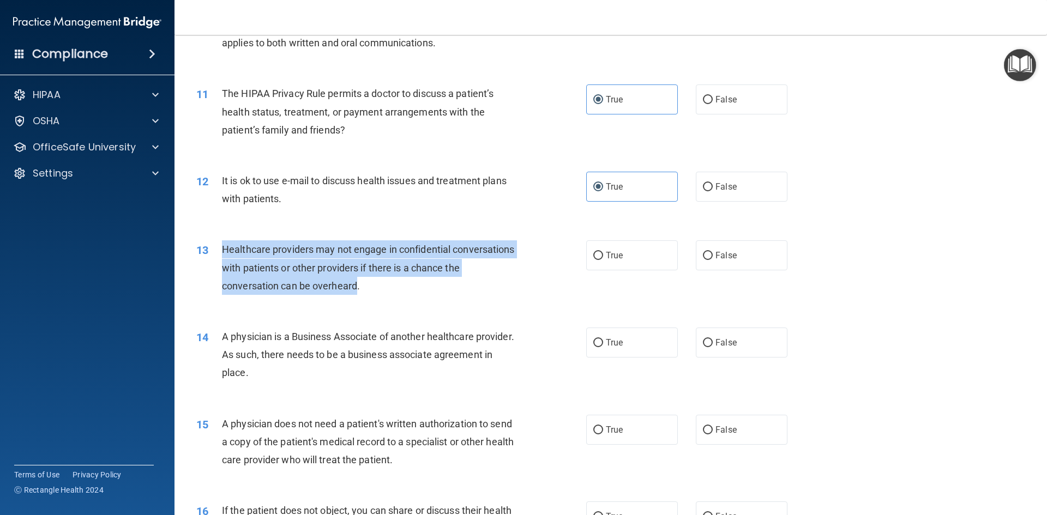
drag, startPoint x: 224, startPoint y: 248, endPoint x: 372, endPoint y: 286, distance: 153.8
click at [372, 286] on span "Healthcare providers may not engage in confidential conversations with patients…" at bounding box center [368, 267] width 293 height 47
copy span "Healthcare providers may not engage in confidential conversations with patients…"
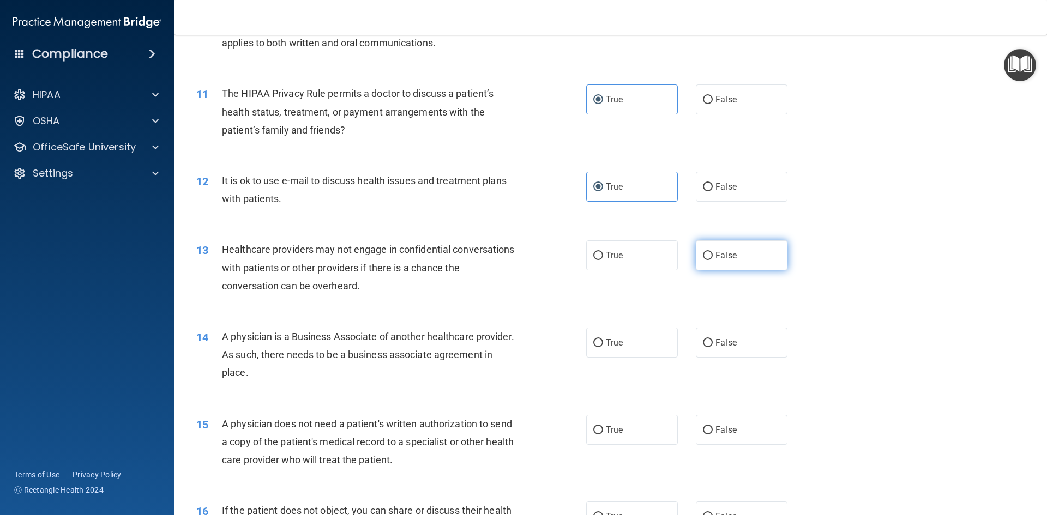
click at [757, 262] on label "False" at bounding box center [742, 255] width 92 height 30
click at [713, 260] on input "False" at bounding box center [708, 256] width 10 height 8
radio input "true"
click at [704, 350] on label "False" at bounding box center [742, 343] width 92 height 30
click at [704, 347] on input "False" at bounding box center [708, 343] width 10 height 8
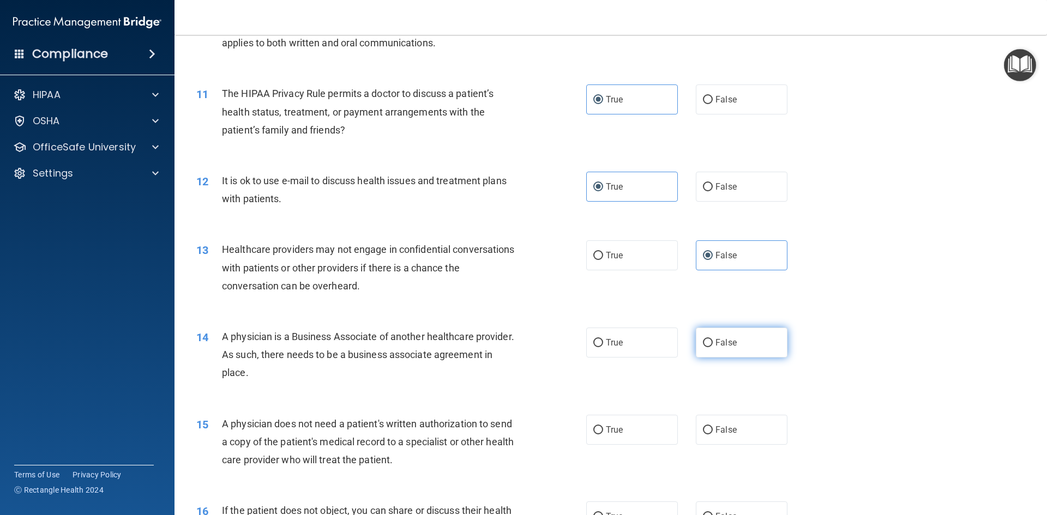
radio input "true"
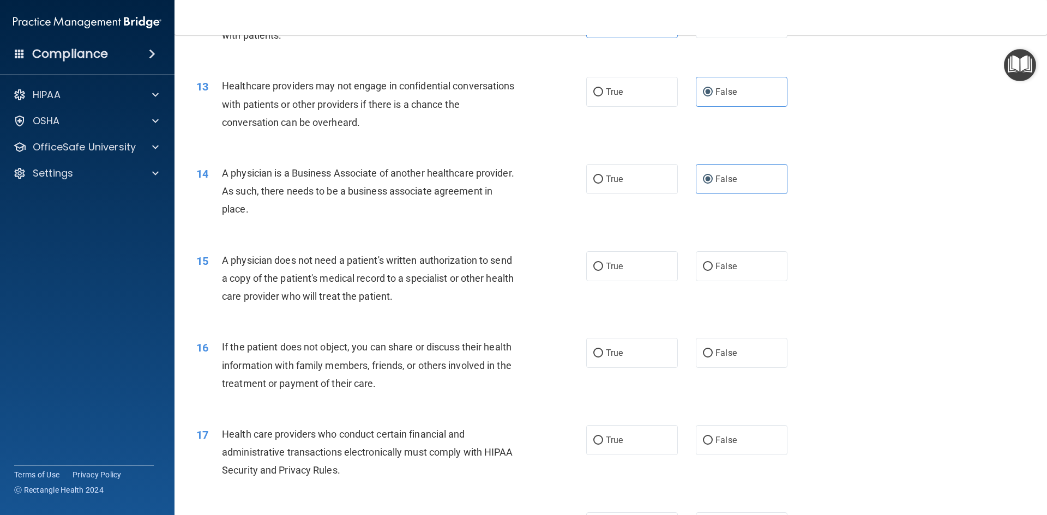
scroll to position [1036, 0]
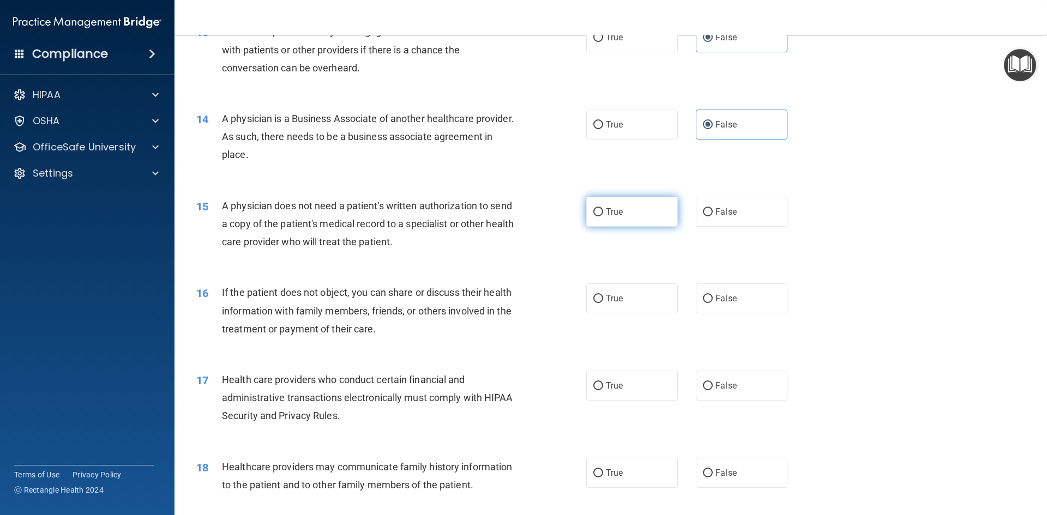
click at [645, 210] on label "True" at bounding box center [632, 212] width 92 height 30
click at [603, 210] on input "True" at bounding box center [598, 212] width 10 height 8
radio input "true"
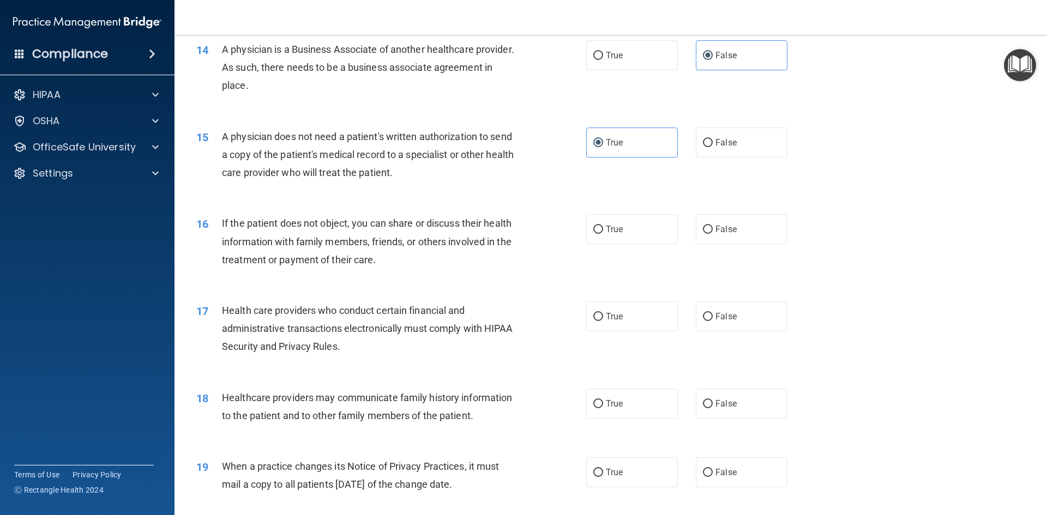
scroll to position [1145, 0]
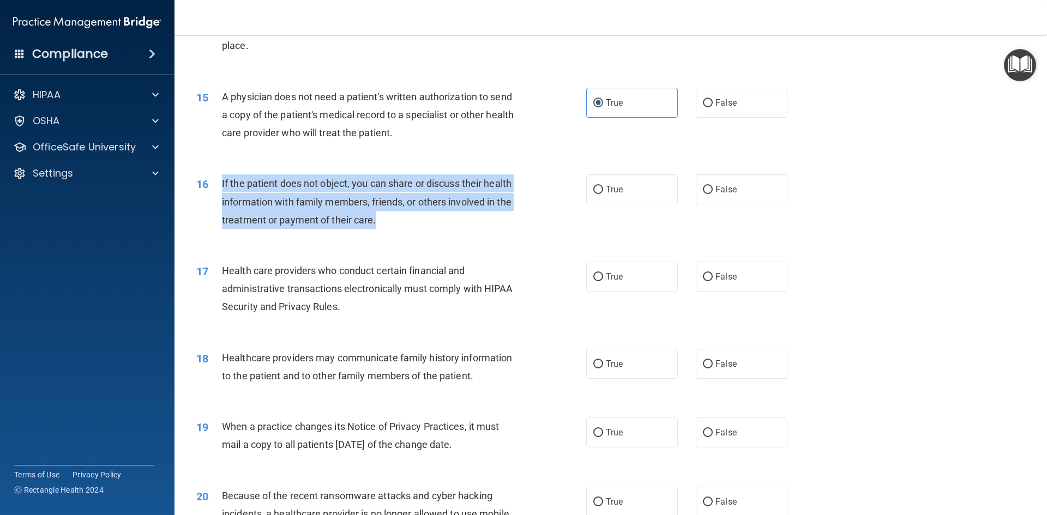
drag, startPoint x: 221, startPoint y: 183, endPoint x: 375, endPoint y: 222, distance: 158.6
click at [375, 222] on div "16 If the patient does not object, you can share or discuss their health inform…" at bounding box center [391, 205] width 423 height 60
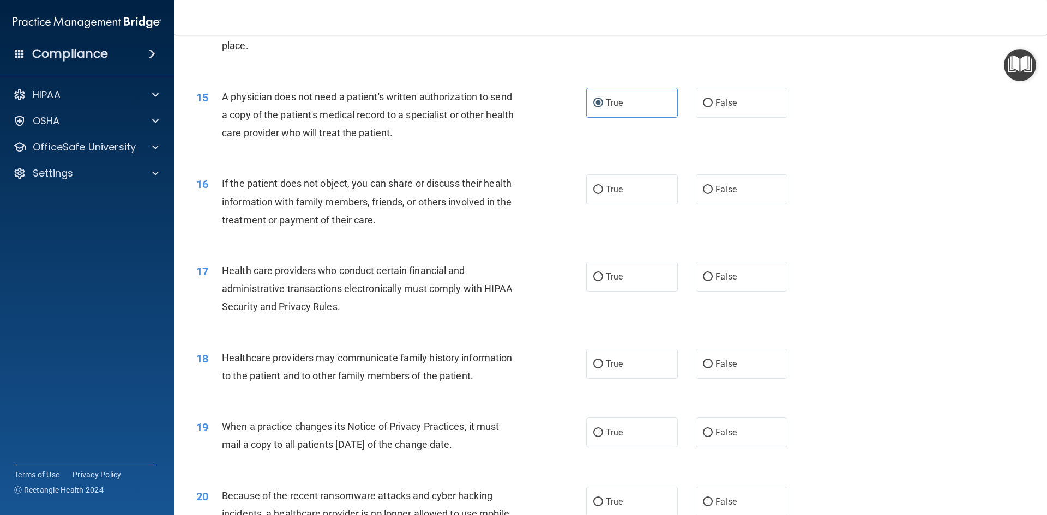
click at [456, 236] on div "16 If the patient does not object, you can share or discuss their health inform…" at bounding box center [610, 204] width 845 height 87
click at [606, 187] on span "True" at bounding box center [614, 189] width 17 height 10
click at [603, 187] on input "True" at bounding box center [598, 190] width 10 height 8
radio input "true"
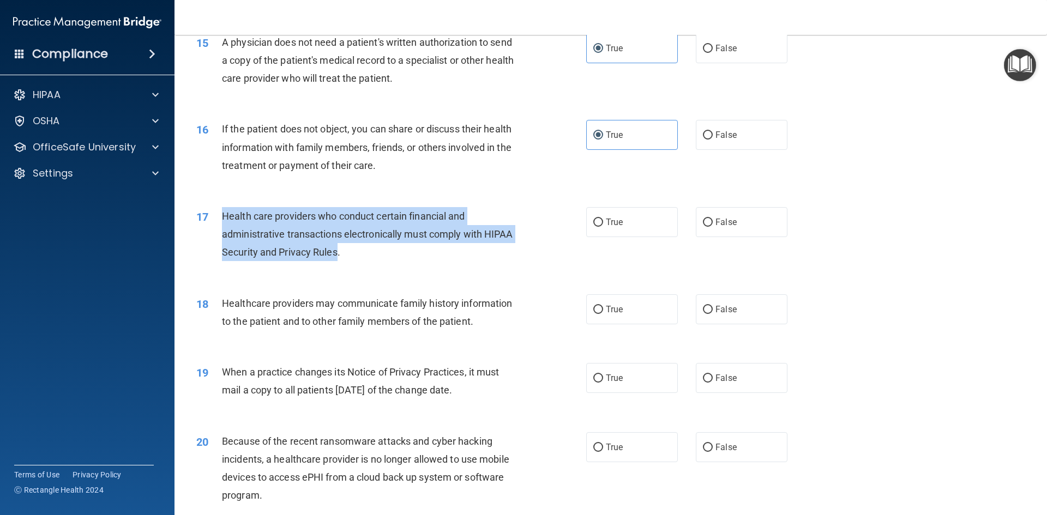
drag, startPoint x: 222, startPoint y: 215, endPoint x: 336, endPoint y: 254, distance: 119.9
click at [336, 254] on span "Health care providers who conduct certain financial and administrative transact…" at bounding box center [367, 233] width 291 height 47
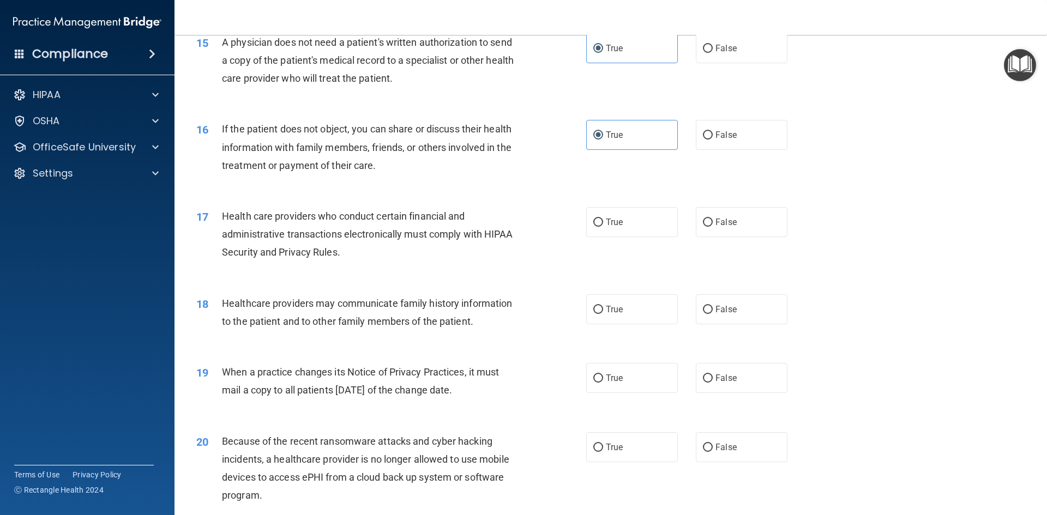
click at [408, 260] on div "Health care providers who conduct certain financial and administrative transact…" at bounding box center [374, 234] width 305 height 55
click at [634, 223] on label "True" at bounding box center [632, 222] width 92 height 30
click at [603, 223] on input "True" at bounding box center [598, 223] width 10 height 8
radio input "true"
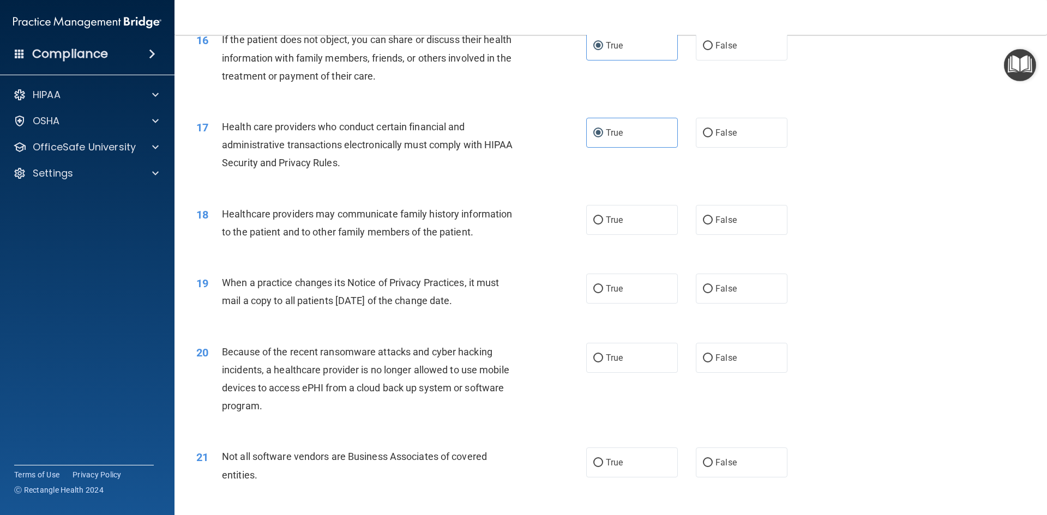
scroll to position [1309, 0]
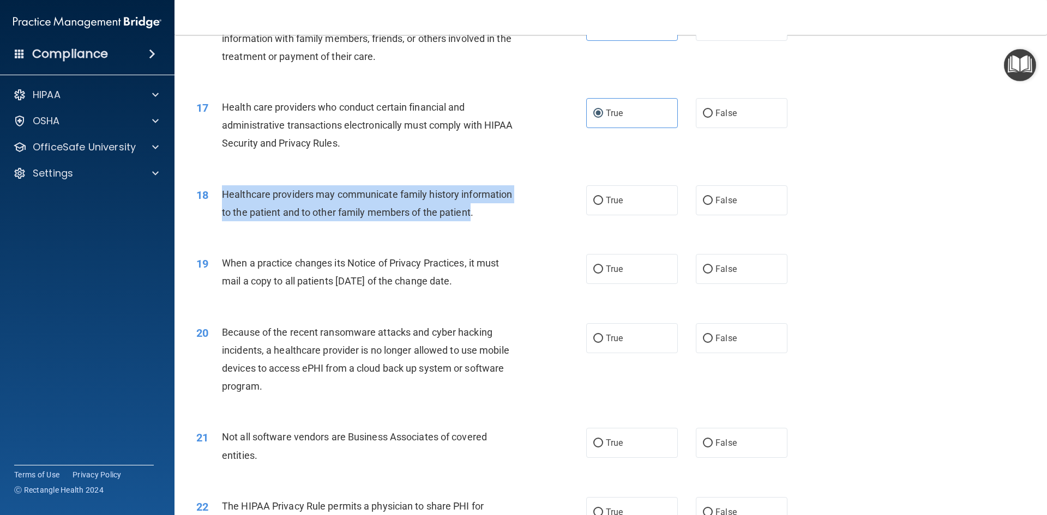
drag, startPoint x: 223, startPoint y: 193, endPoint x: 471, endPoint y: 210, distance: 248.2
click at [471, 210] on span "Healthcare providers may communicate family history information to the patient …" at bounding box center [367, 203] width 290 height 29
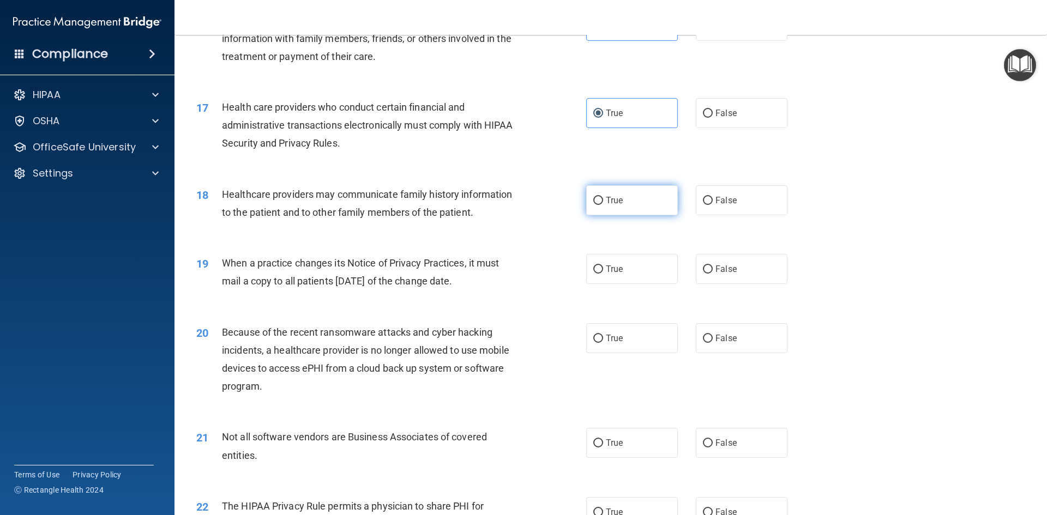
click at [625, 203] on label "True" at bounding box center [632, 200] width 92 height 30
click at [603, 203] on input "True" at bounding box center [598, 201] width 10 height 8
radio input "true"
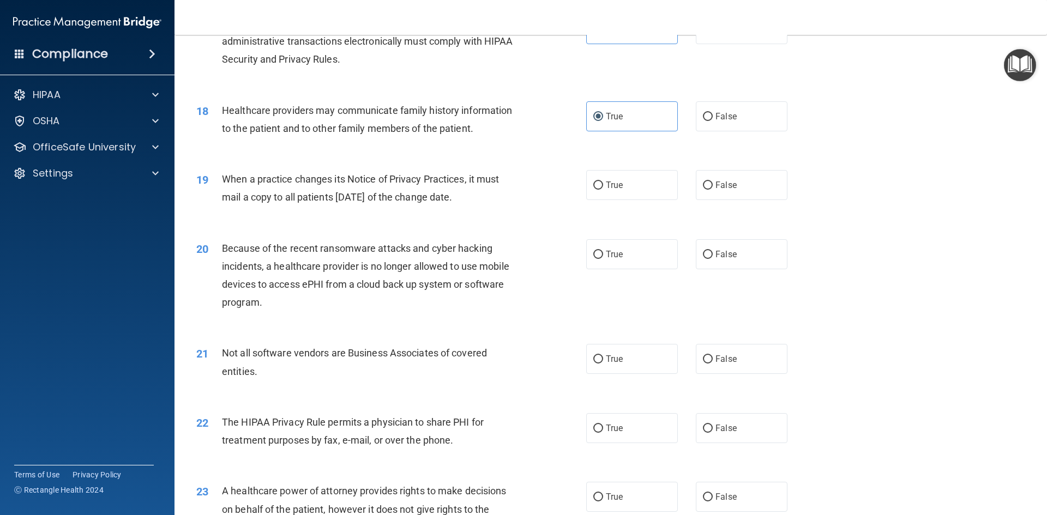
scroll to position [1418, 0]
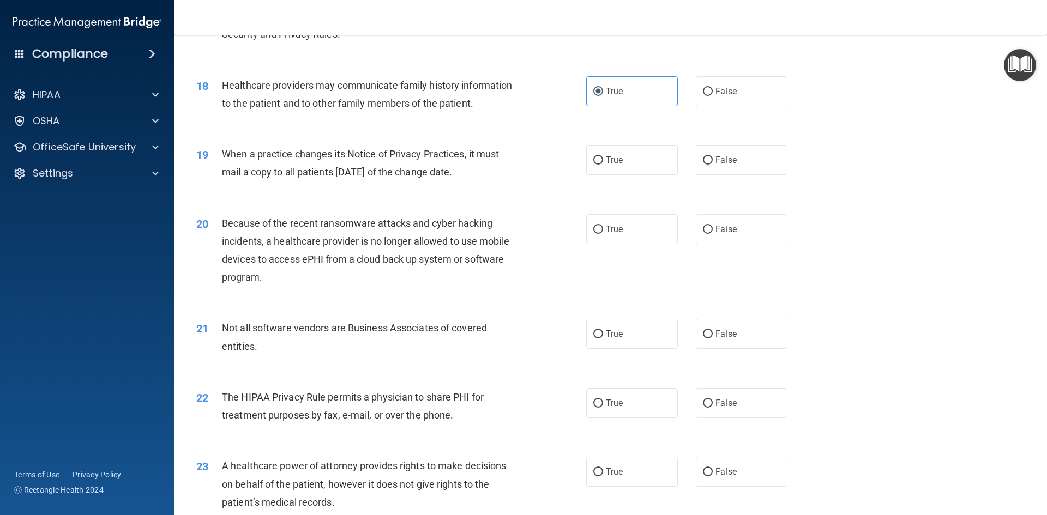
drag, startPoint x: 222, startPoint y: 152, endPoint x: 488, endPoint y: 172, distance: 265.8
click at [488, 172] on span "When a practice changes its Notice of Privacy Practices, it must mail a copy to…" at bounding box center [360, 162] width 277 height 29
click at [521, 178] on div "When a practice changes its Notice of Privacy Practices, it must mail a copy to…" at bounding box center [374, 163] width 305 height 36
click at [703, 162] on input "False" at bounding box center [708, 161] width 10 height 8
radio input "true"
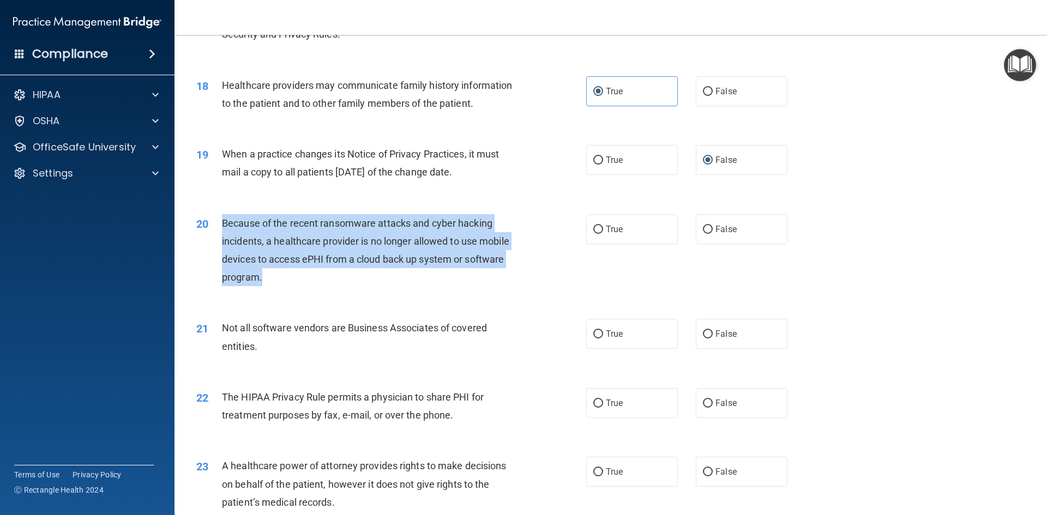
drag, startPoint x: 224, startPoint y: 222, endPoint x: 262, endPoint y: 274, distance: 64.4
click at [262, 274] on div "Because of the recent ransomware attacks and cyber hacking incidents, a healthc…" at bounding box center [374, 250] width 305 height 73
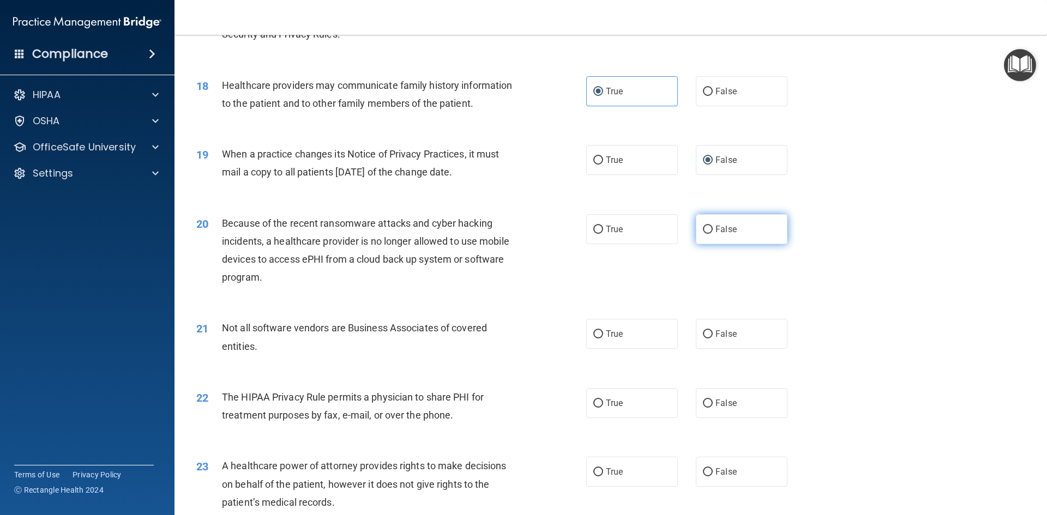
click at [719, 238] on label "False" at bounding box center [742, 229] width 92 height 30
click at [713, 234] on input "False" at bounding box center [708, 230] width 10 height 8
radio input "true"
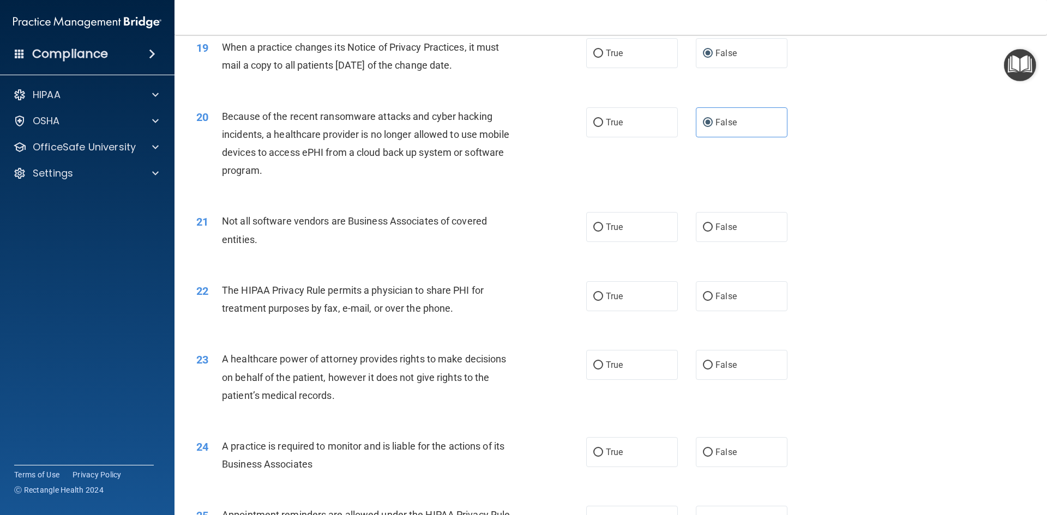
scroll to position [1527, 0]
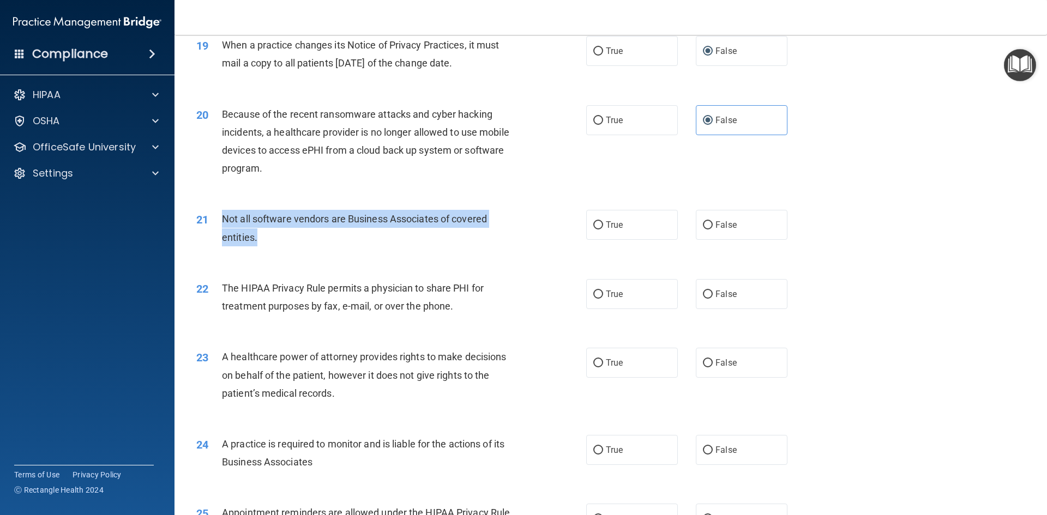
drag, startPoint x: 221, startPoint y: 216, endPoint x: 256, endPoint y: 239, distance: 41.6
click at [256, 239] on span "Not all software vendors are Business Associates of covered entities." at bounding box center [354, 227] width 265 height 29
drag, startPoint x: 282, startPoint y: 236, endPoint x: 323, endPoint y: 239, distance: 41.0
click at [282, 236] on div "Not all software vendors are Business Associates of covered entities." at bounding box center [374, 228] width 305 height 36
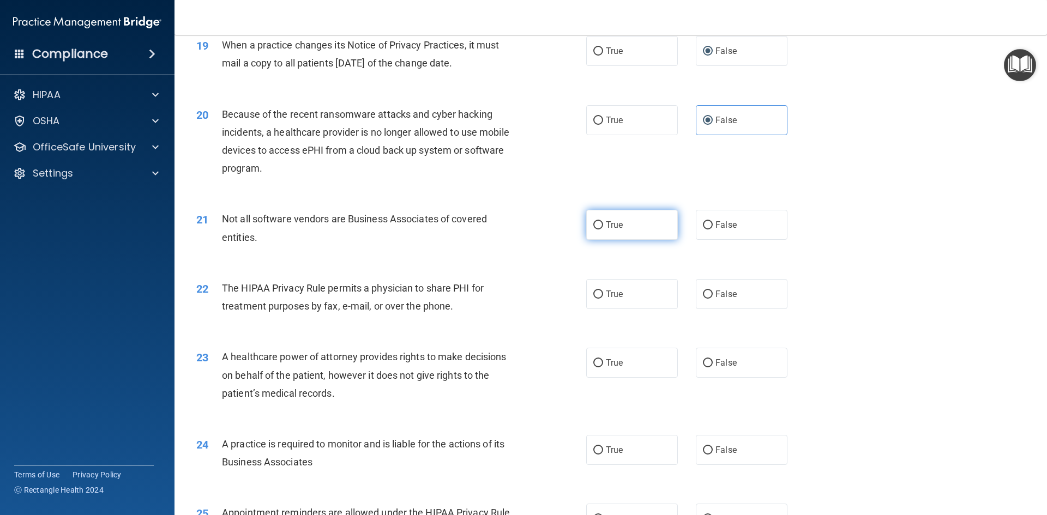
click at [612, 228] on span "True" at bounding box center [614, 225] width 17 height 10
click at [603, 228] on input "True" at bounding box center [598, 225] width 10 height 8
radio input "true"
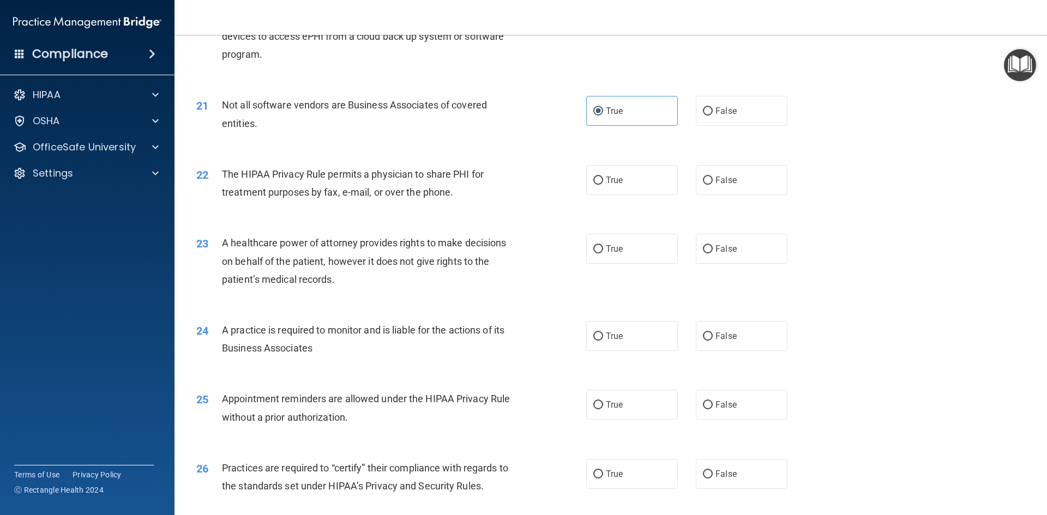
scroll to position [1587, 0]
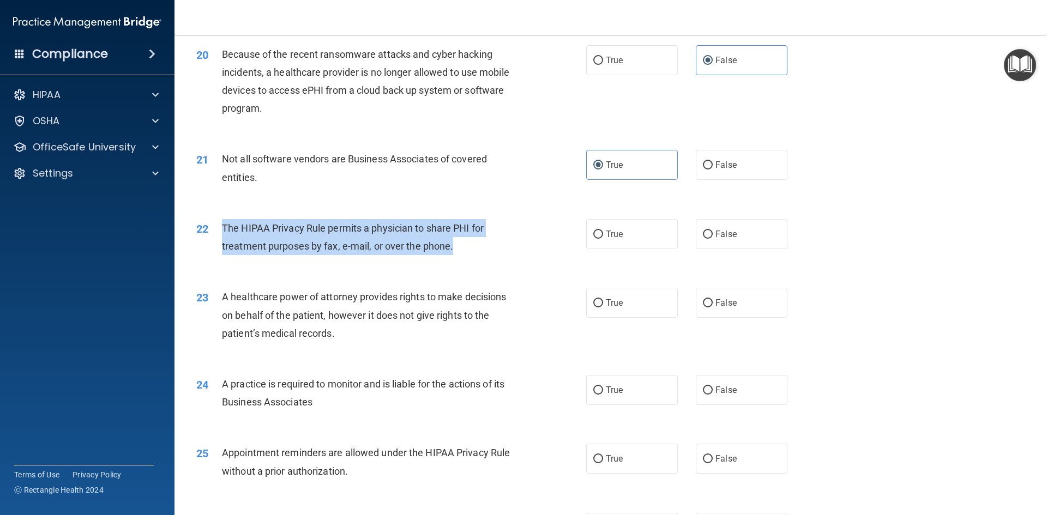
drag, startPoint x: 219, startPoint y: 228, endPoint x: 453, endPoint y: 242, distance: 233.8
click at [453, 242] on div "22 The HIPAA Privacy Rule permits a physician to share PHI for treatment purpos…" at bounding box center [391, 239] width 423 height 41
click at [466, 252] on div "The HIPAA Privacy Rule permits a physician to share PHI for treatment purposes …" at bounding box center [374, 237] width 305 height 36
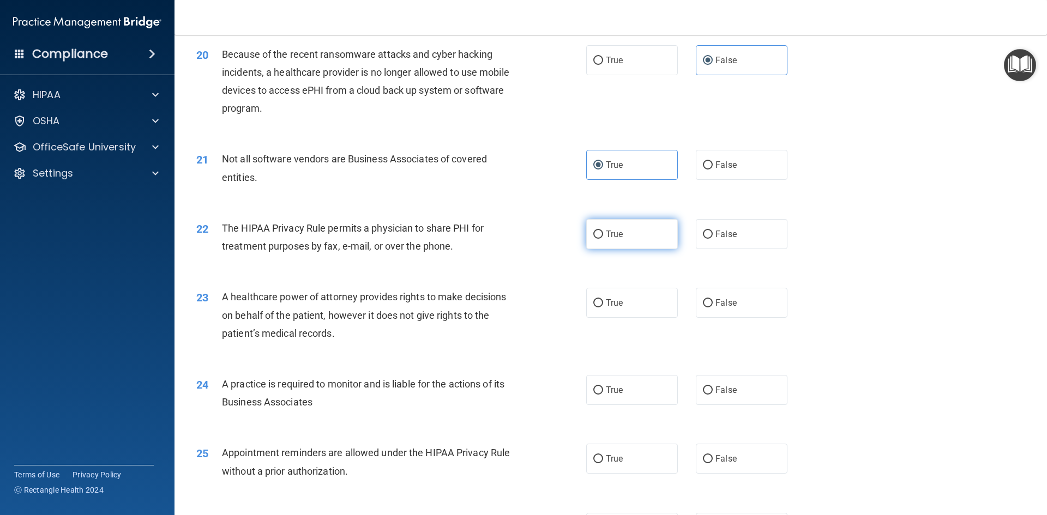
click at [630, 221] on label "True" at bounding box center [632, 234] width 92 height 30
click at [603, 231] on input "True" at bounding box center [598, 235] width 10 height 8
radio input "true"
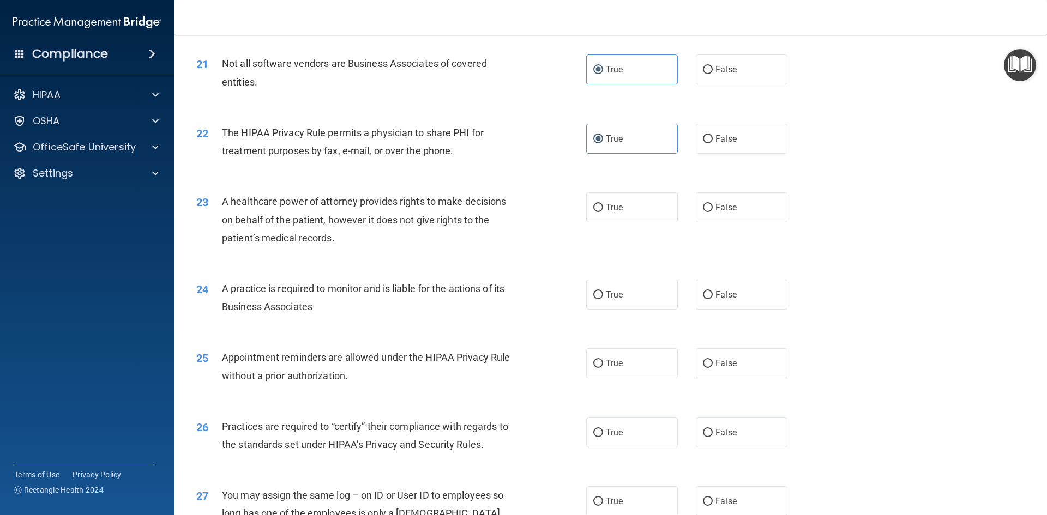
scroll to position [1696, 0]
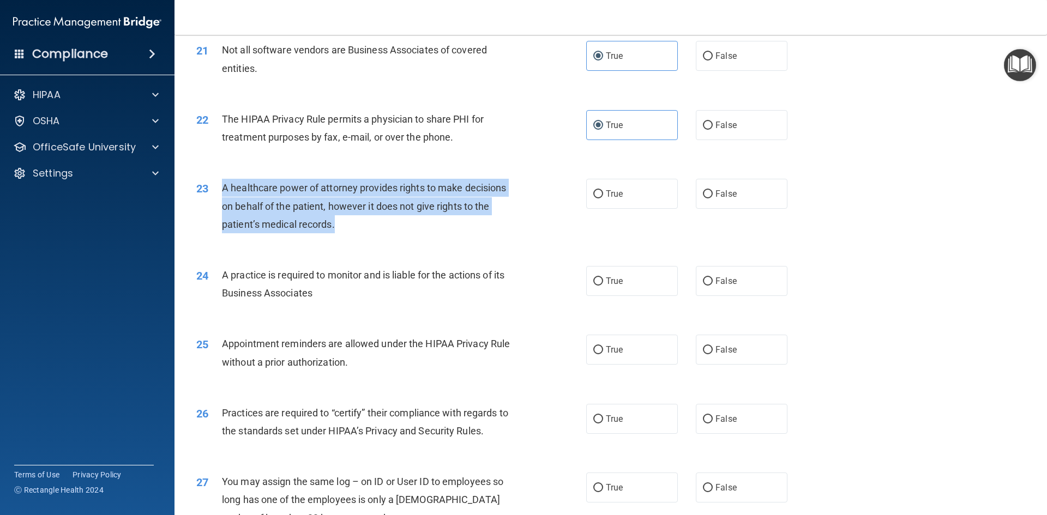
drag, startPoint x: 224, startPoint y: 186, endPoint x: 334, endPoint y: 221, distance: 116.1
click at [334, 221] on span "A healthcare power of attorney provides rights to make decisions on behalf of t…" at bounding box center [364, 205] width 284 height 47
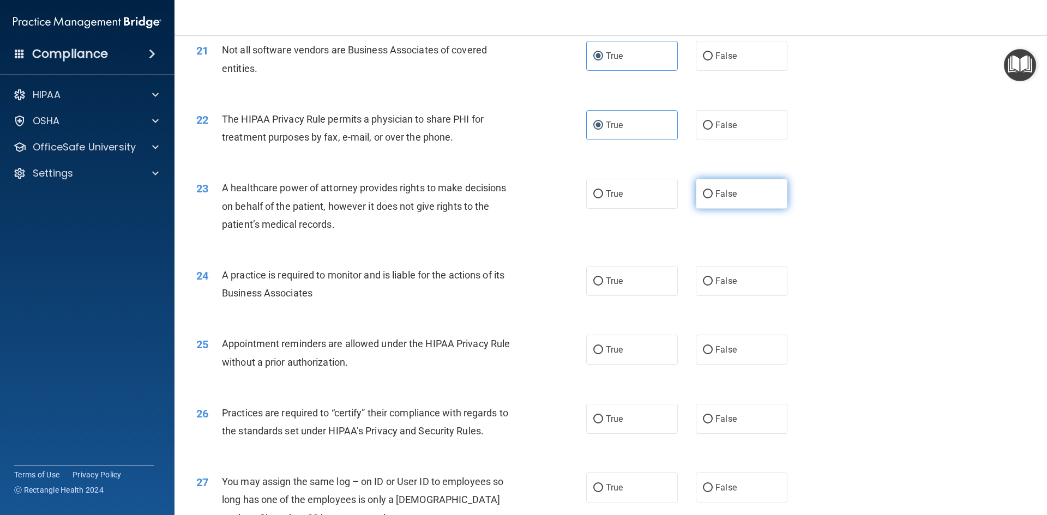
click at [721, 198] on span "False" at bounding box center [725, 194] width 21 height 10
click at [713, 198] on input "False" at bounding box center [708, 194] width 10 height 8
radio input "true"
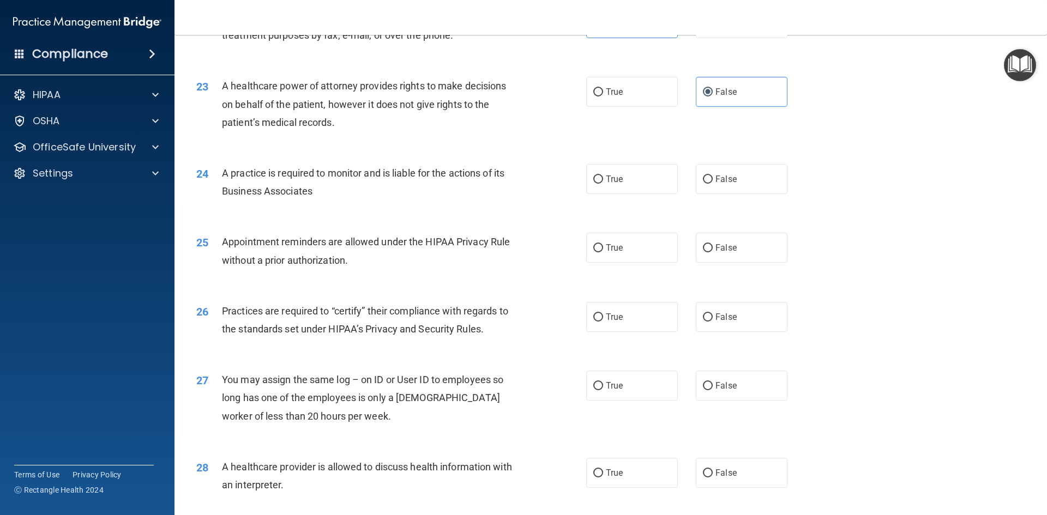
scroll to position [1805, 0]
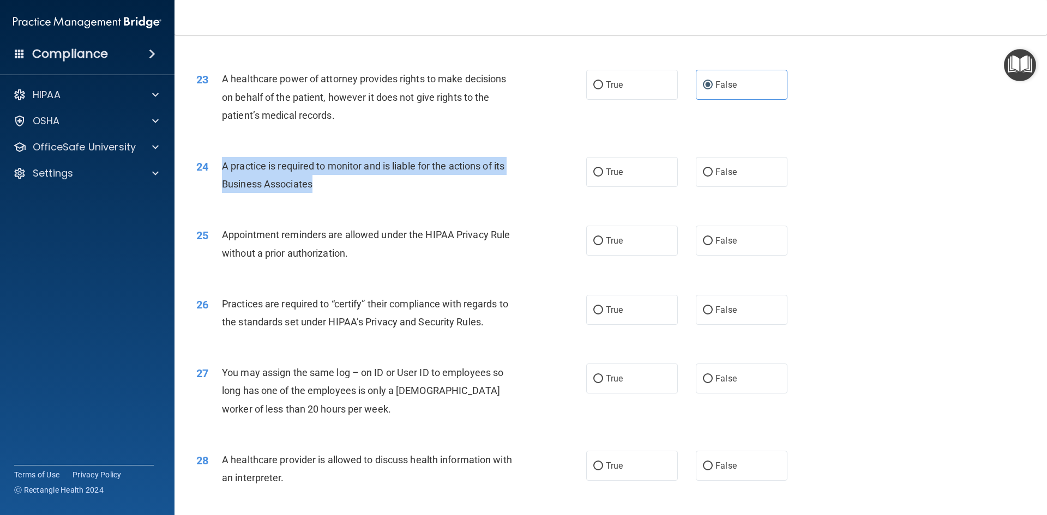
drag, startPoint x: 223, startPoint y: 163, endPoint x: 312, endPoint y: 187, distance: 91.9
click at [312, 187] on span "A practice is required to monitor and is liable for the actions of its Business…" at bounding box center [363, 174] width 282 height 29
click at [344, 191] on div "A practice is required to monitor and is liable for the actions of its Business…" at bounding box center [374, 175] width 305 height 36
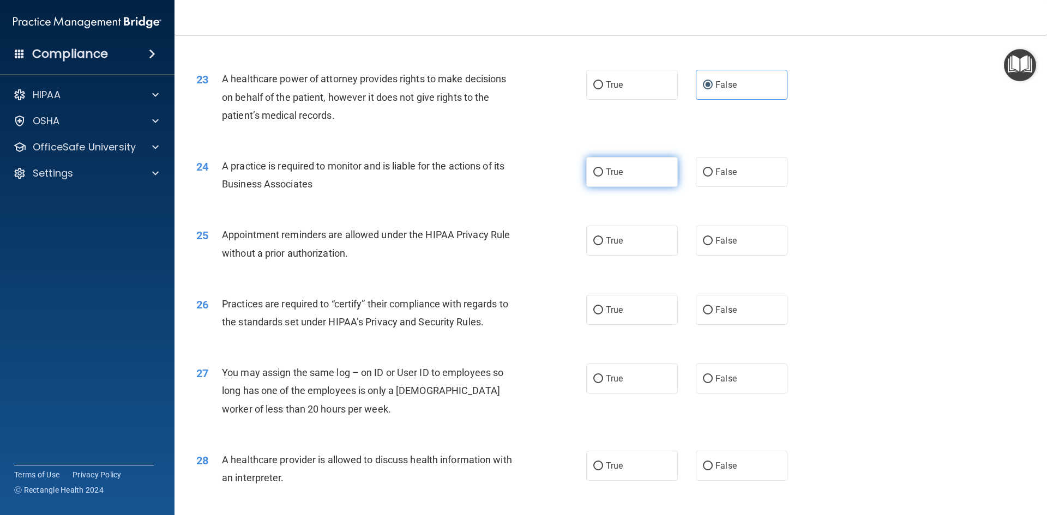
click at [647, 166] on label "True" at bounding box center [632, 172] width 92 height 30
click at [603, 169] on input "True" at bounding box center [598, 173] width 10 height 8
radio input "true"
click at [618, 251] on label "True" at bounding box center [632, 241] width 92 height 30
click at [603, 245] on input "True" at bounding box center [598, 241] width 10 height 8
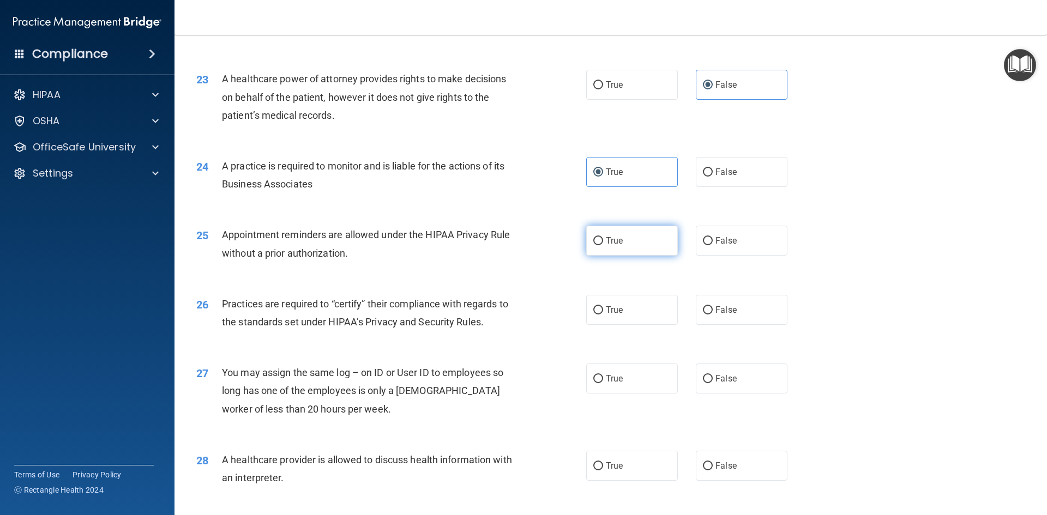
radio input "true"
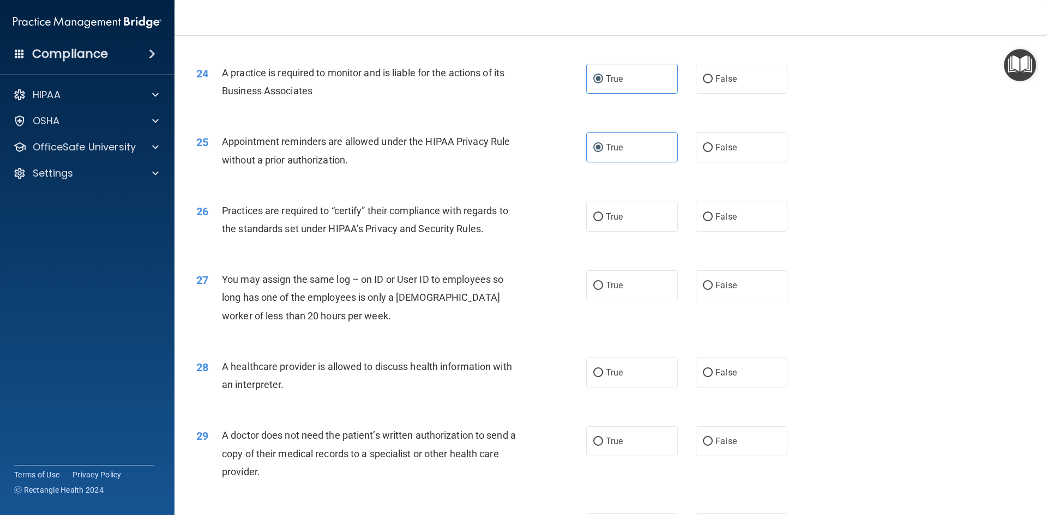
scroll to position [1914, 0]
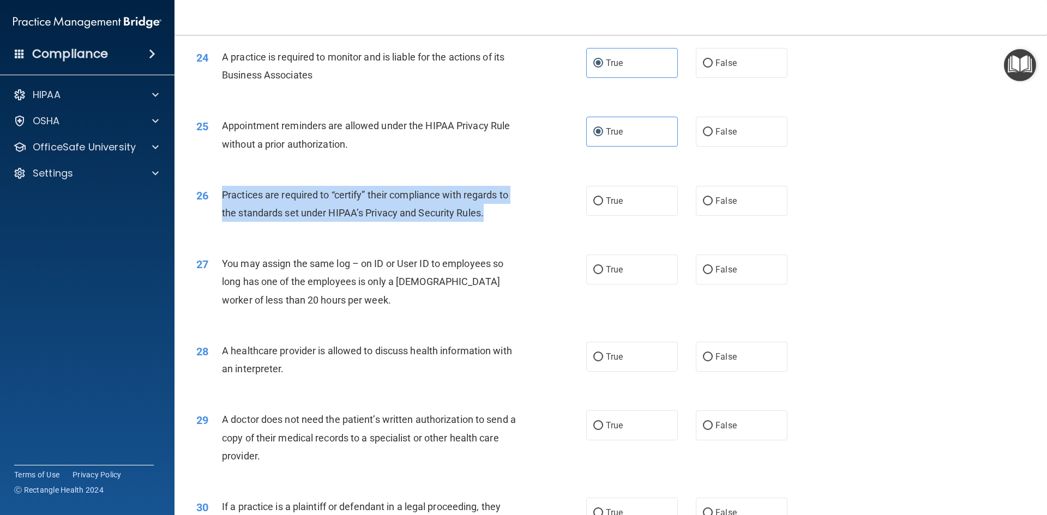
drag, startPoint x: 221, startPoint y: 193, endPoint x: 512, endPoint y: 221, distance: 291.6
click at [512, 221] on div "Practices are required to “certify” their compliance with regards to the standa…" at bounding box center [374, 204] width 305 height 36
click at [536, 205] on div "26 Practices are required to “certify” their compliance with regards to the sta…" at bounding box center [391, 206] width 423 height 41
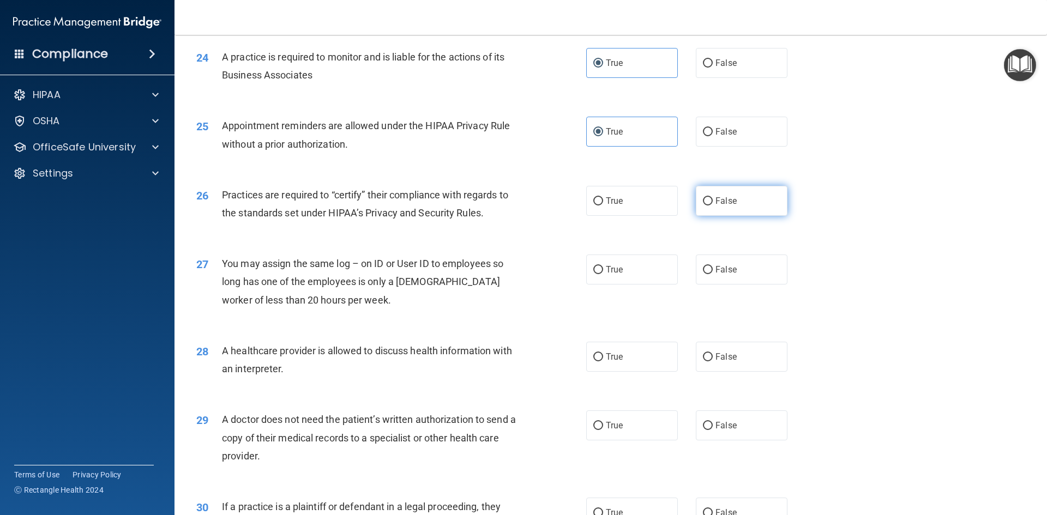
click at [705, 199] on input "False" at bounding box center [708, 201] width 10 height 8
radio input "true"
click at [736, 283] on label "False" at bounding box center [742, 270] width 92 height 30
click at [713, 274] on input "False" at bounding box center [708, 270] width 10 height 8
radio input "true"
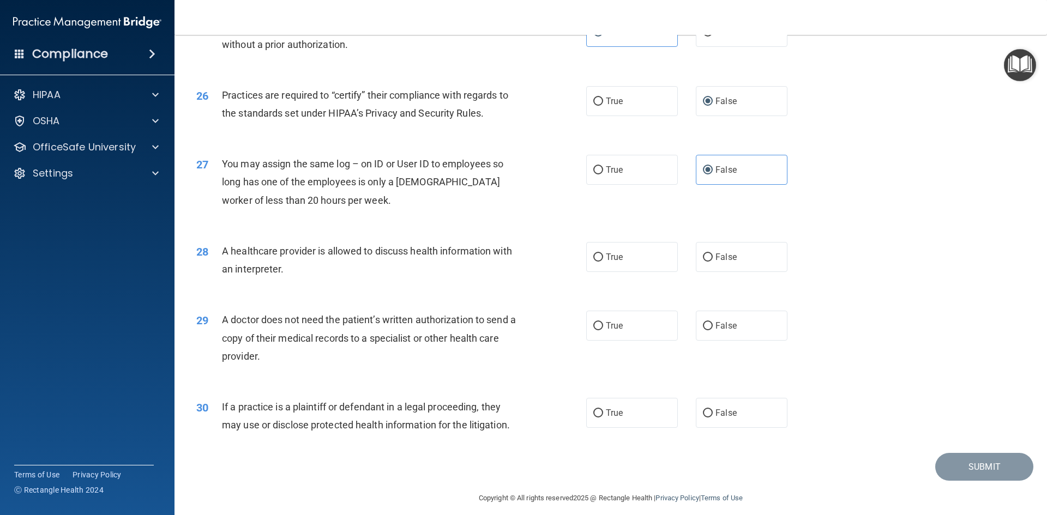
scroll to position [2023, 0]
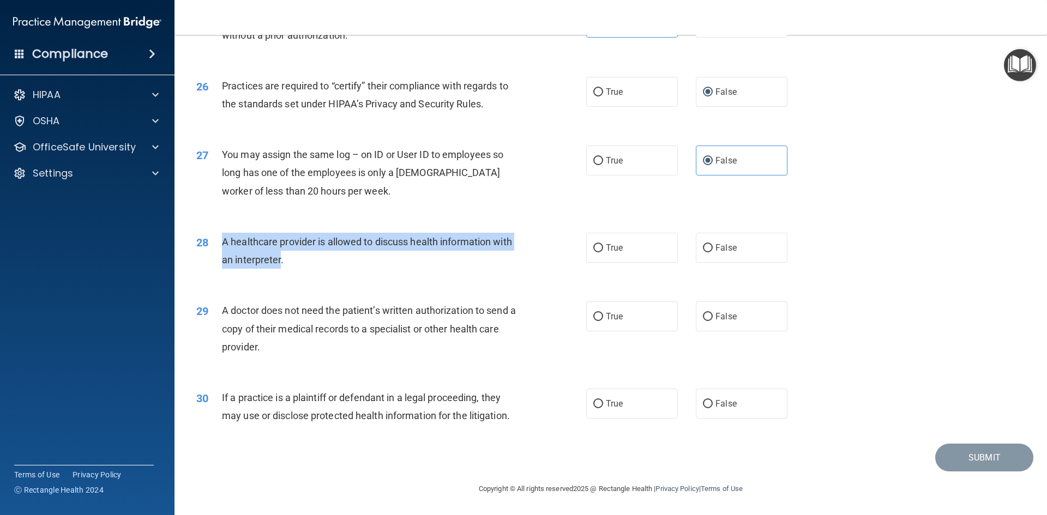
drag, startPoint x: 224, startPoint y: 239, endPoint x: 279, endPoint y: 263, distance: 60.6
click at [279, 263] on span "A healthcare provider is allowed to discuss health information with an interpre…" at bounding box center [367, 250] width 290 height 29
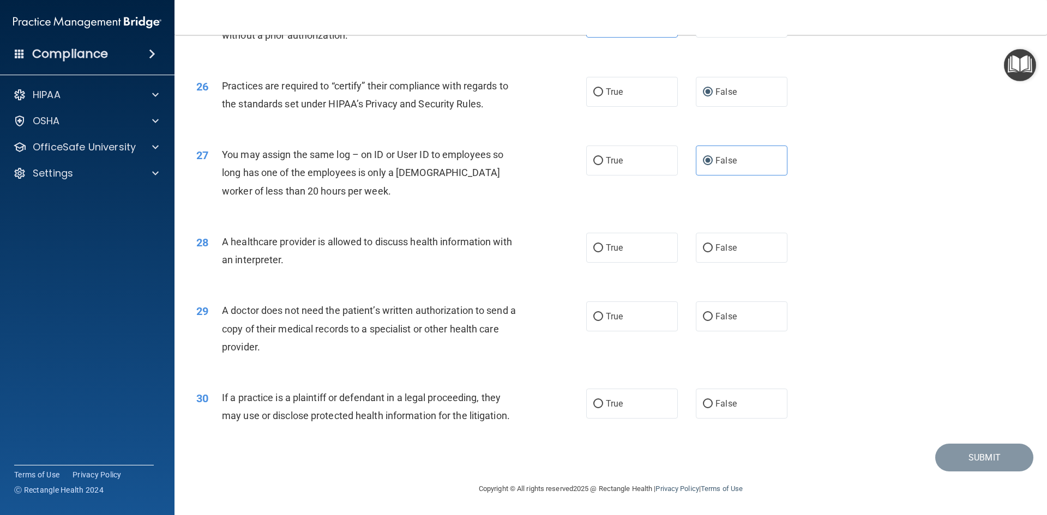
click at [382, 268] on div "A healthcare provider is allowed to discuss health information with an interpre…" at bounding box center [374, 251] width 305 height 36
click at [610, 246] on span "True" at bounding box center [614, 248] width 17 height 10
click at [603, 246] on input "True" at bounding box center [598, 248] width 10 height 8
radio input "true"
click at [593, 320] on input "True" at bounding box center [598, 317] width 10 height 8
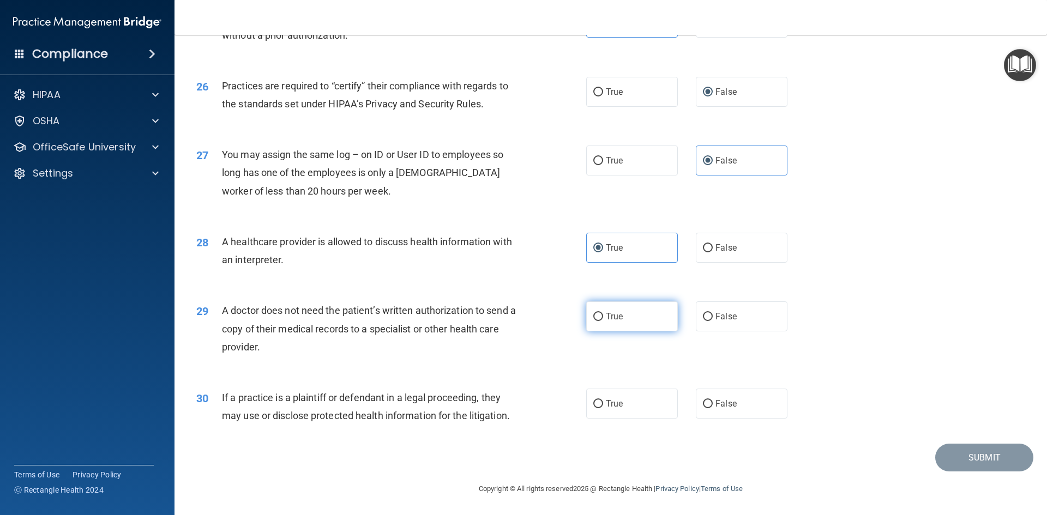
radio input "true"
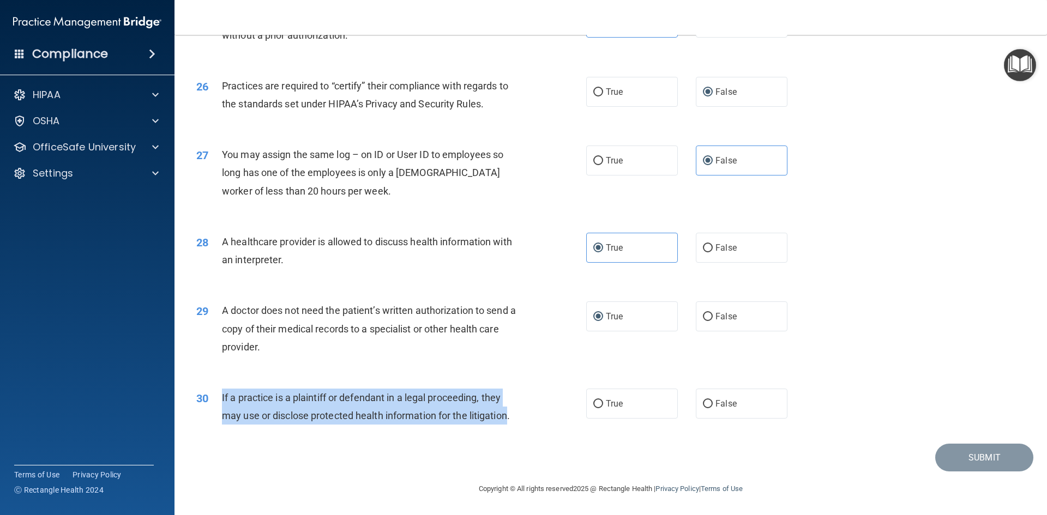
drag, startPoint x: 219, startPoint y: 395, endPoint x: 510, endPoint y: 418, distance: 292.1
click at [510, 418] on div "30 If a practice is a plaintiff or defendant in a legal proceeding, they may us…" at bounding box center [391, 409] width 423 height 41
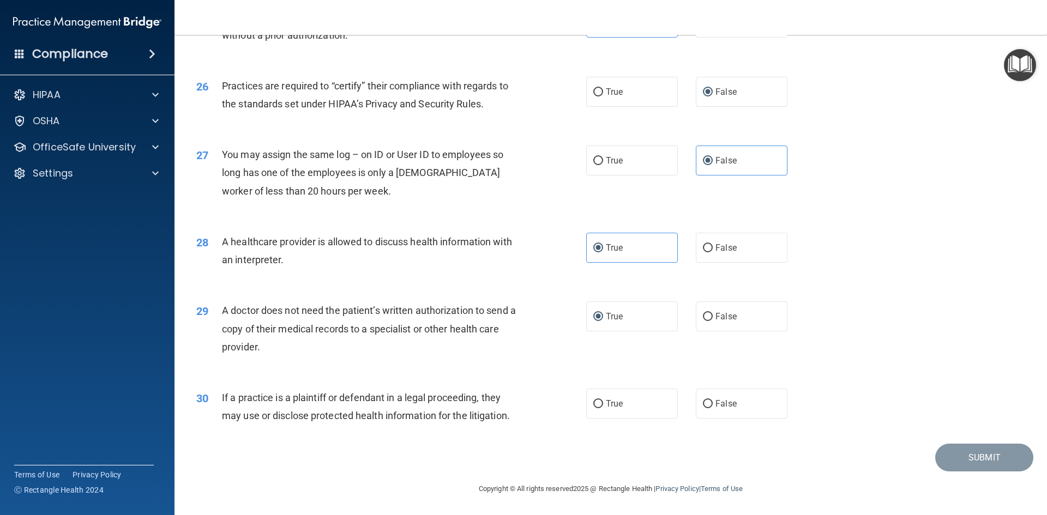
click at [859, 325] on div "29 A doctor does not need the patient’s written authorization to send a copy of…" at bounding box center [610, 331] width 845 height 87
click at [635, 389] on label "True" at bounding box center [632, 404] width 92 height 30
click at [603, 400] on input "True" at bounding box center [598, 404] width 10 height 8
radio input "true"
click at [945, 455] on button "Submit" at bounding box center [984, 458] width 98 height 28
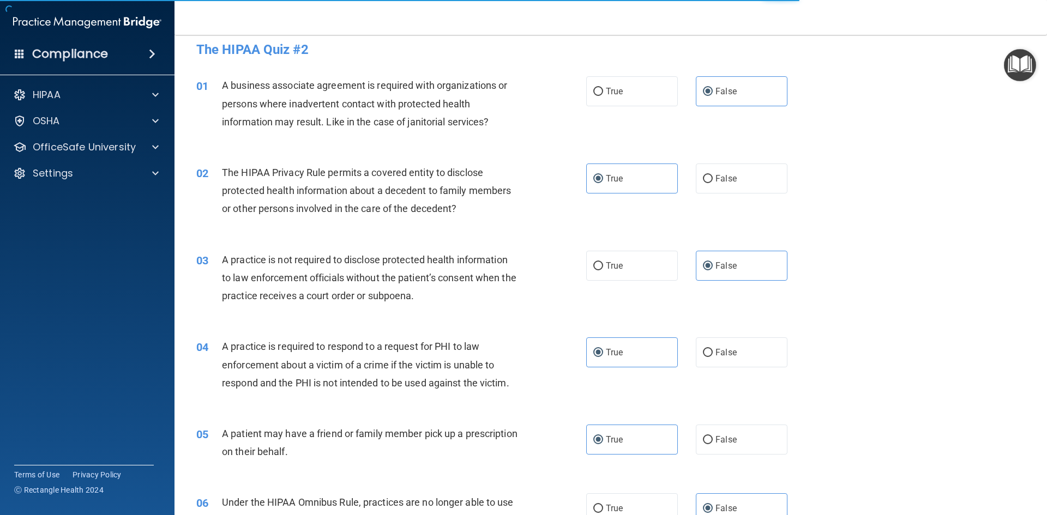
scroll to position [0, 0]
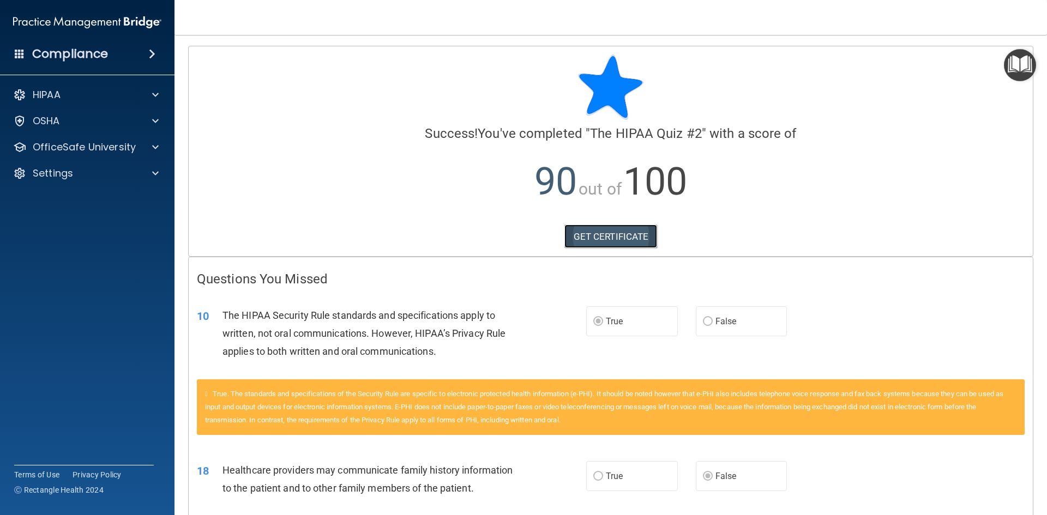
click at [621, 240] on link "GET CERTIFICATE" at bounding box center [610, 237] width 93 height 24
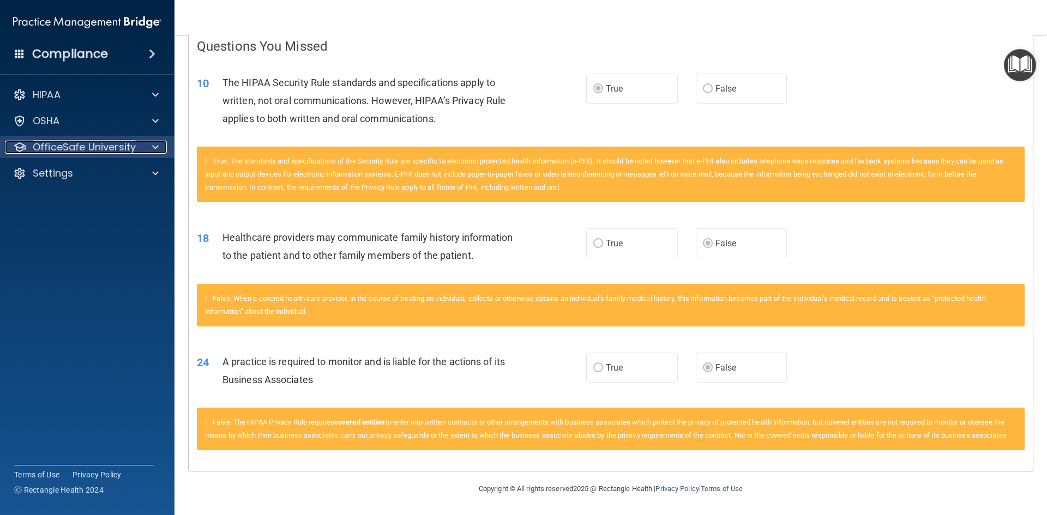
click at [158, 144] on span at bounding box center [155, 147] width 7 height 13
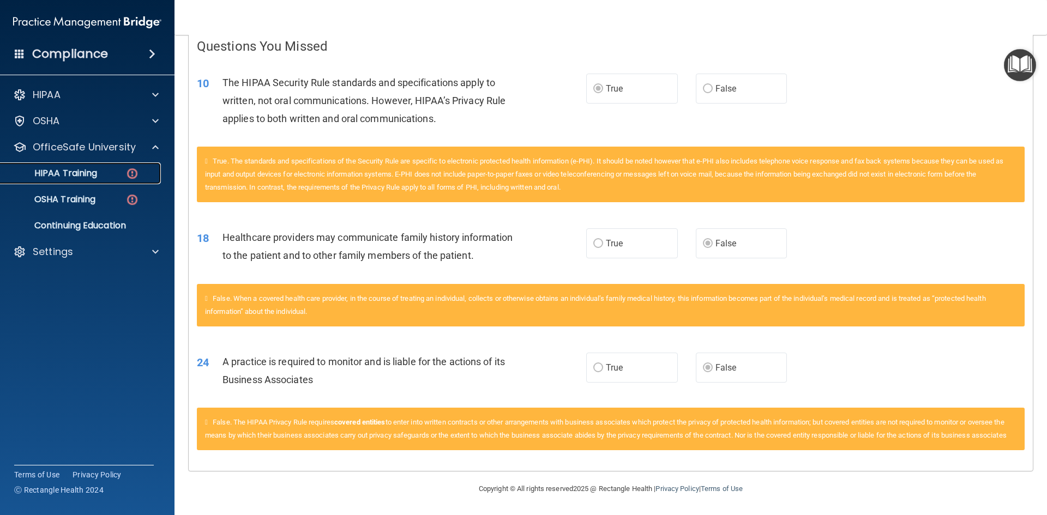
click at [95, 172] on p "HIPAA Training" at bounding box center [52, 173] width 90 height 11
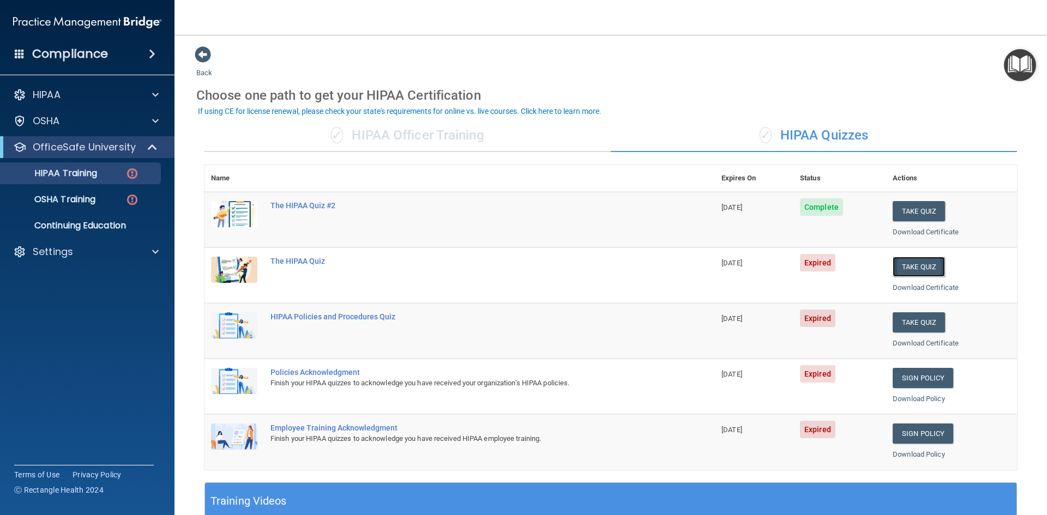
click at [913, 268] on button "Take Quiz" at bounding box center [919, 267] width 52 height 20
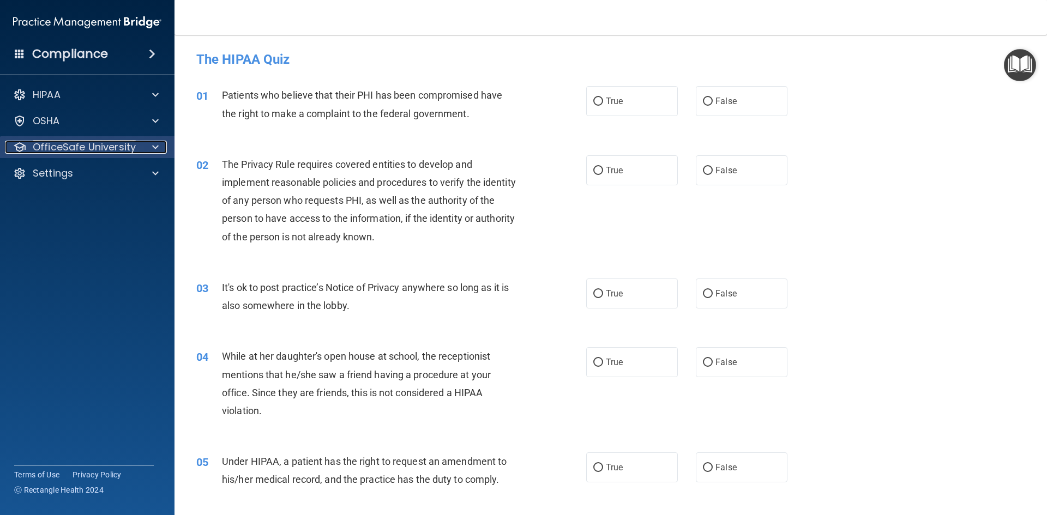
click at [154, 145] on span at bounding box center [155, 147] width 7 height 13
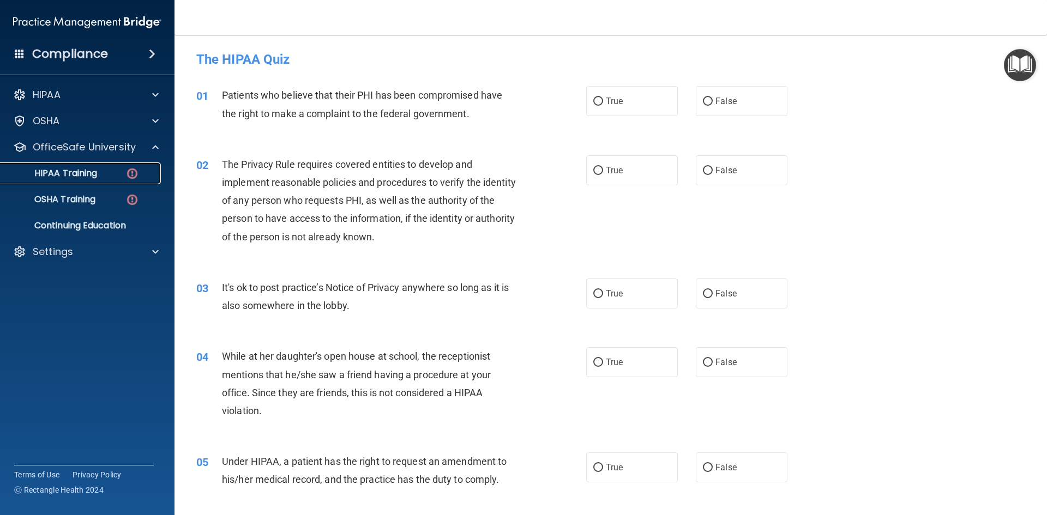
click at [72, 178] on p "HIPAA Training" at bounding box center [52, 173] width 90 height 11
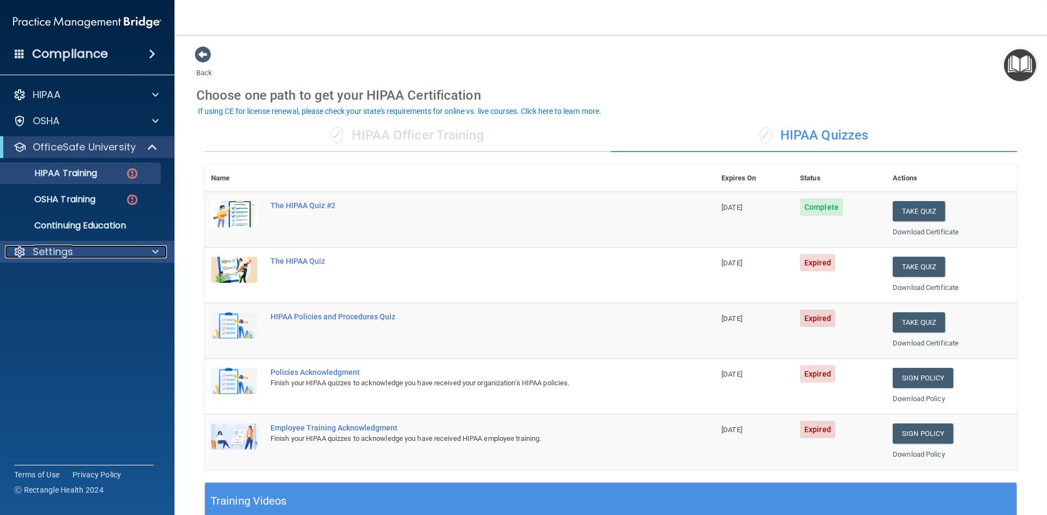
click at [100, 254] on div "Settings" at bounding box center [72, 251] width 135 height 13
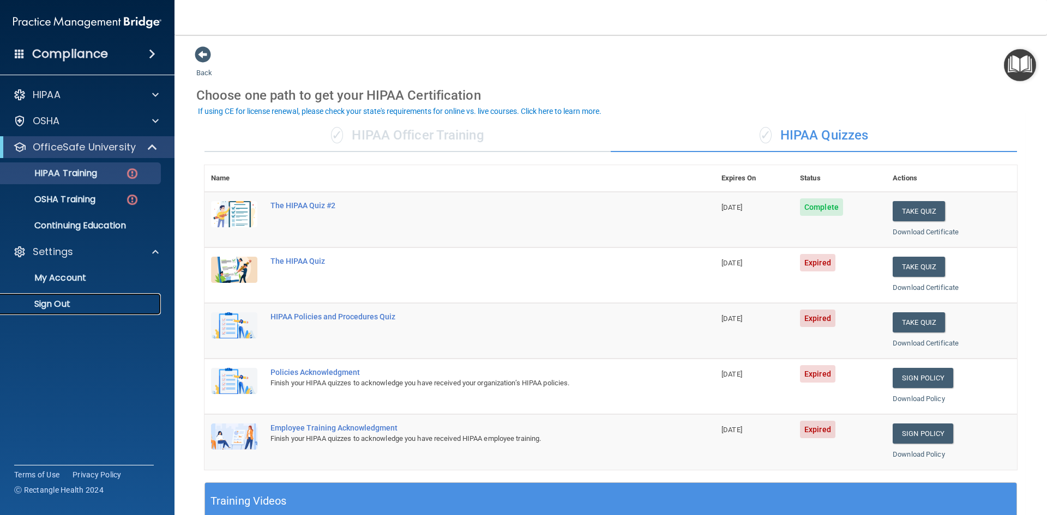
click at [72, 306] on p "Sign Out" at bounding box center [81, 304] width 149 height 11
